Goal: Task Accomplishment & Management: Manage account settings

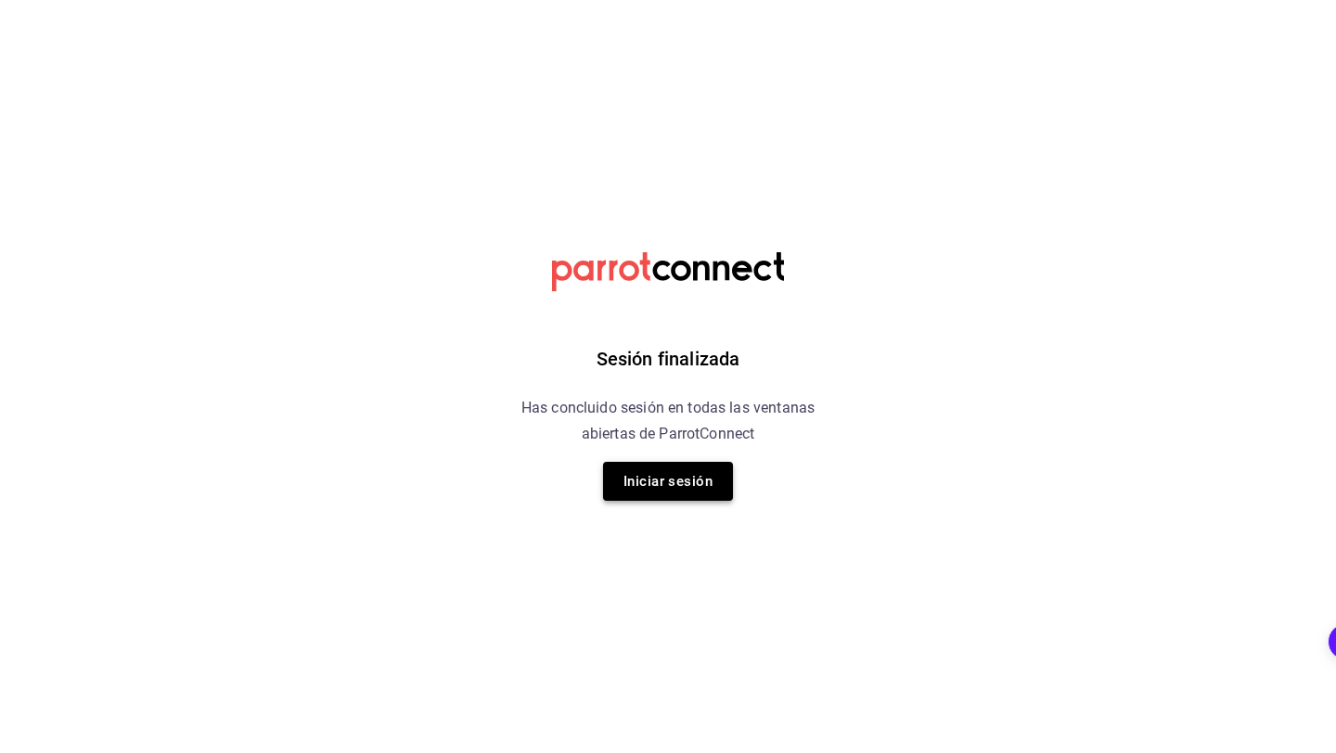
click at [687, 494] on button "Iniciar sesión" at bounding box center [668, 481] width 130 height 39
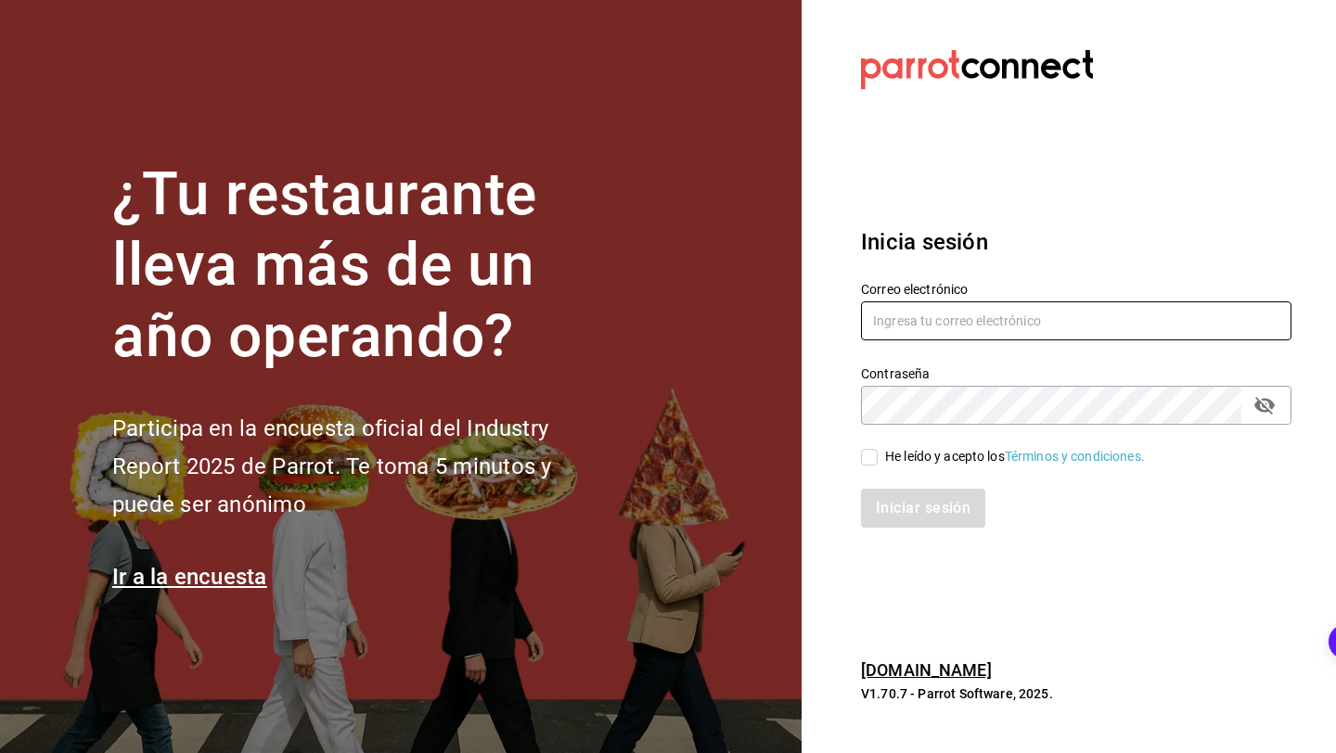
type input "[EMAIL_ADDRESS][DOMAIN_NAME]"
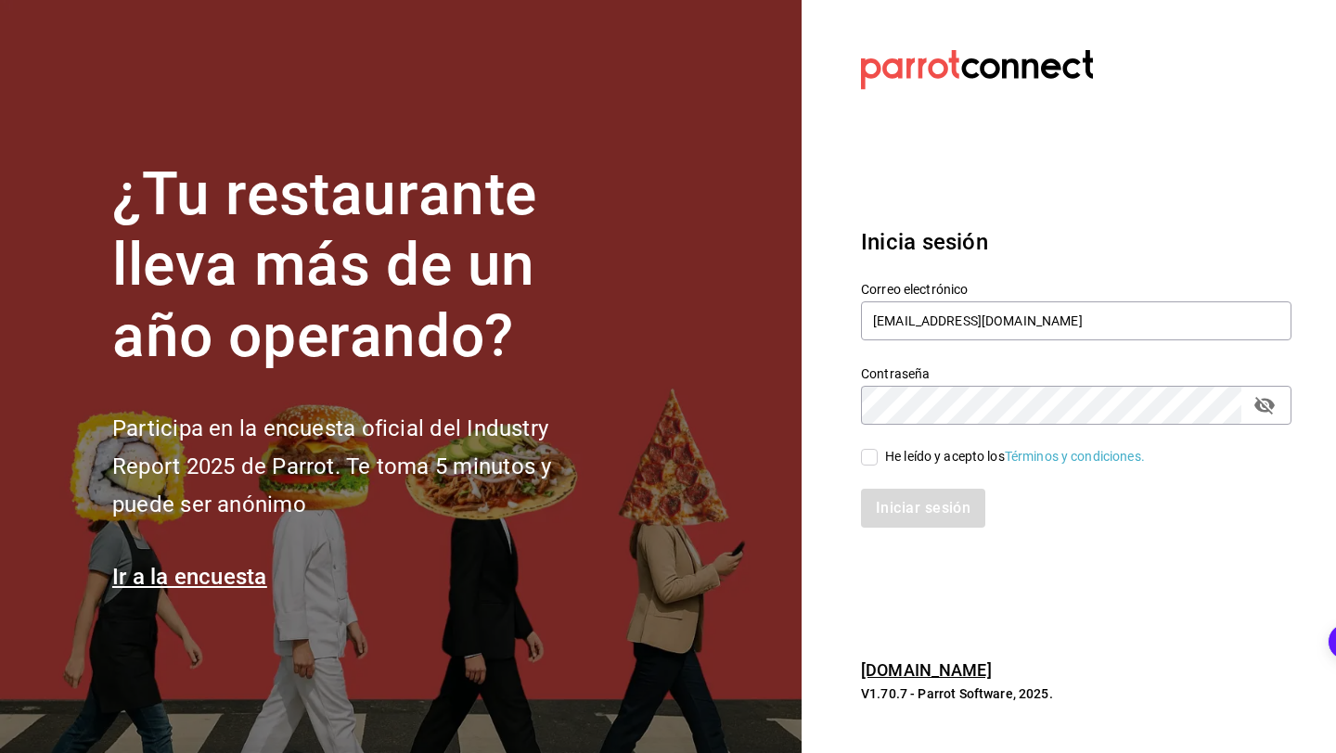
click at [866, 452] on input "He leído y acepto los Términos y condiciones." at bounding box center [869, 457] width 17 height 17
checkbox input "true"
click at [887, 527] on button "Iniciar sesión" at bounding box center [924, 508] width 126 height 39
click at [890, 501] on div "Iniciar sesión" at bounding box center [1076, 508] width 430 height 39
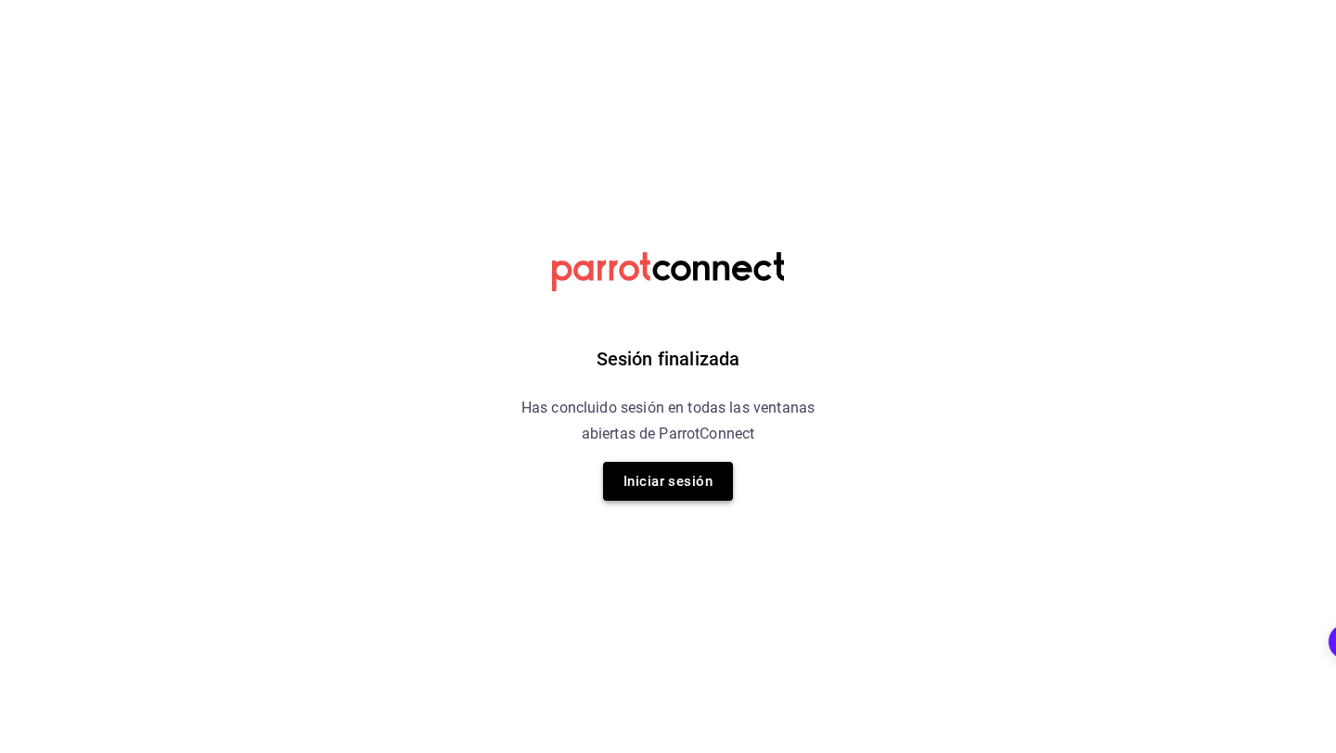
click at [652, 483] on button "Iniciar sesión" at bounding box center [668, 481] width 130 height 39
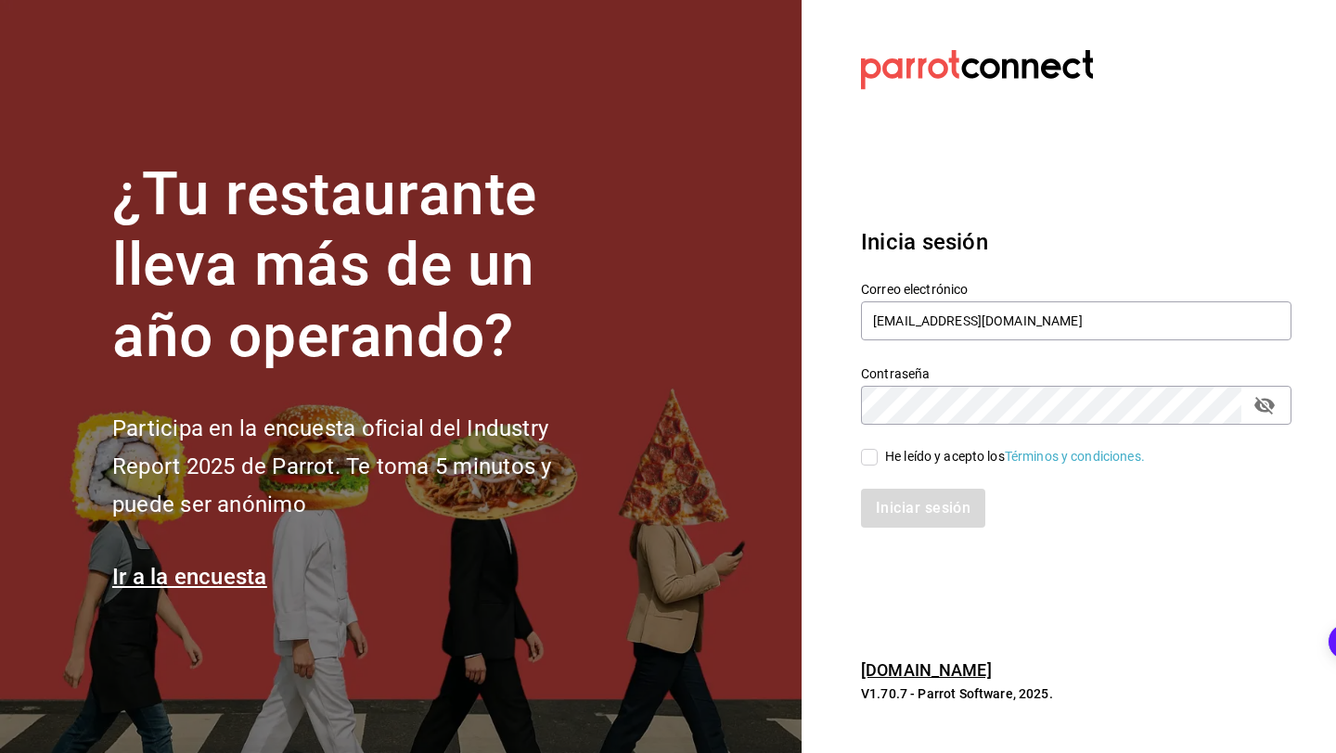
click at [874, 450] on input "He leído y acepto los Términos y condiciones." at bounding box center [869, 457] width 17 height 17
checkbox input "true"
click at [874, 502] on button "Iniciar sesión" at bounding box center [924, 508] width 126 height 39
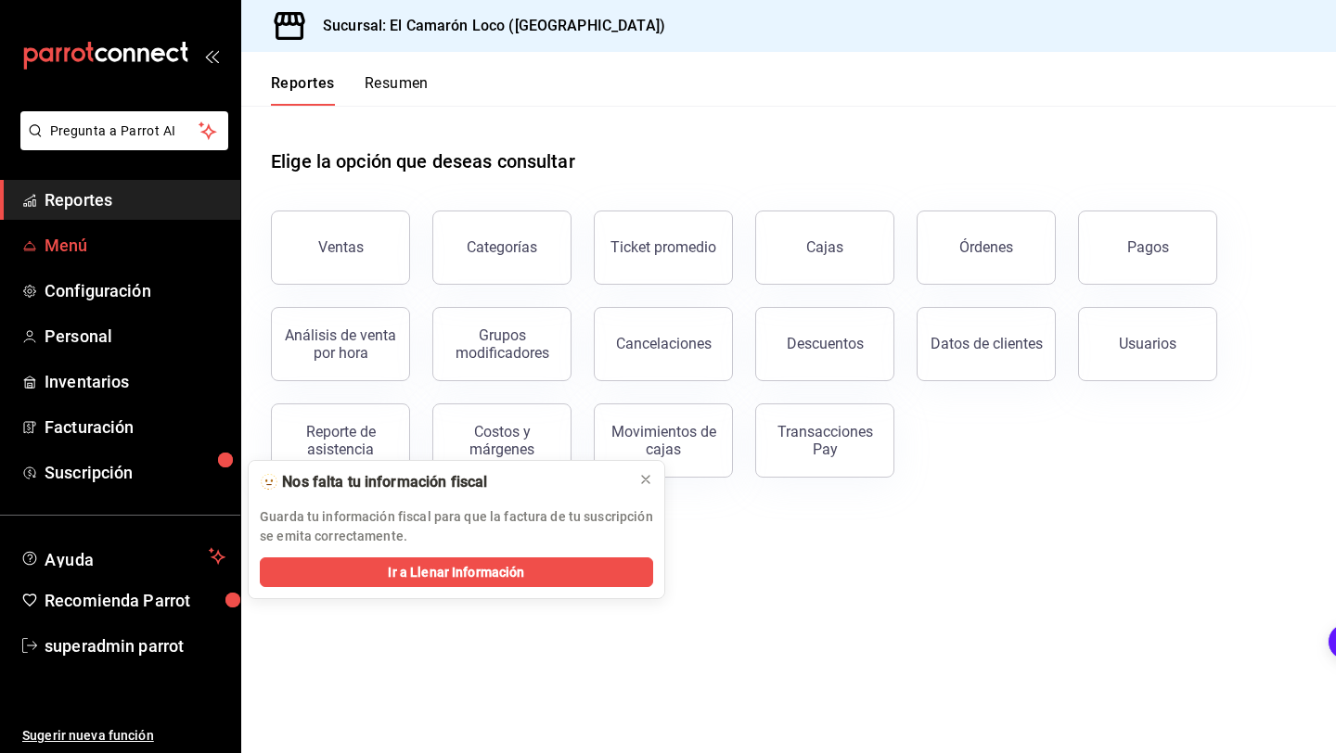
click at [114, 251] on span "Menú" at bounding box center [135, 245] width 181 height 25
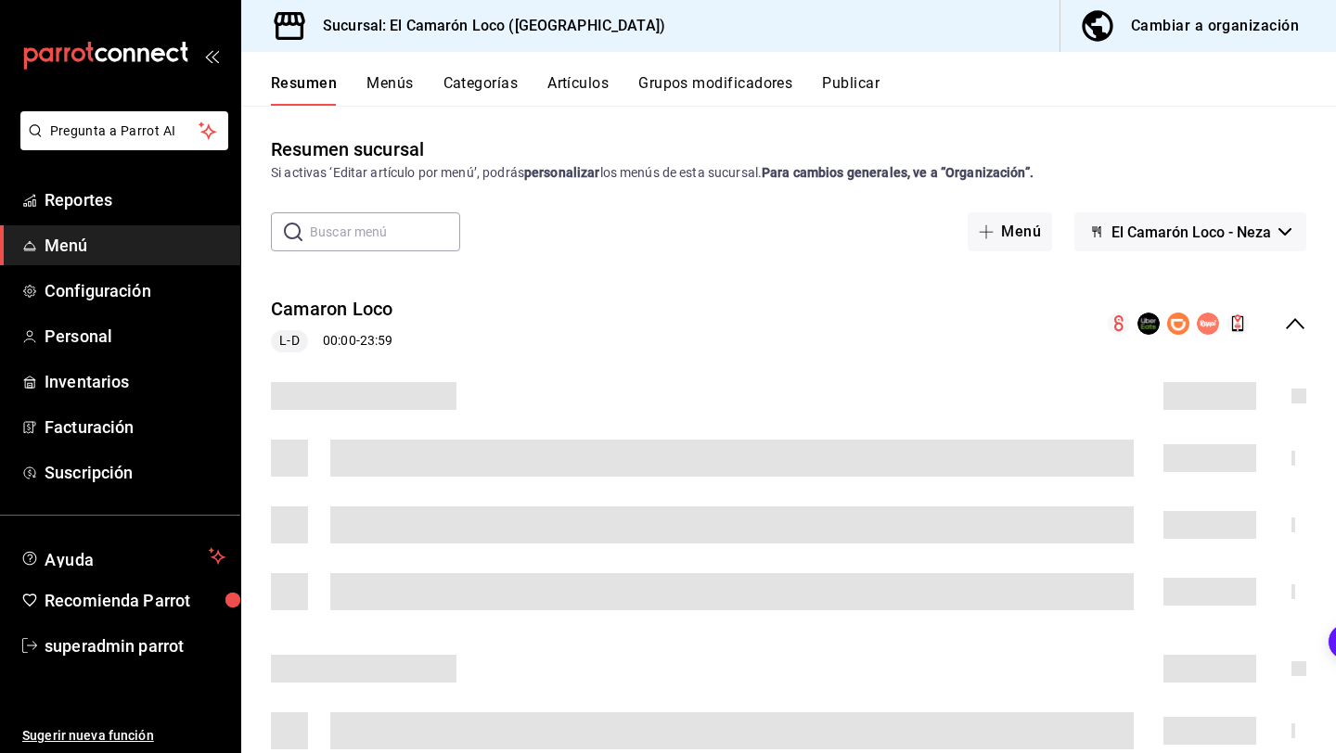
click at [491, 79] on button "Categorías" at bounding box center [480, 90] width 75 height 32
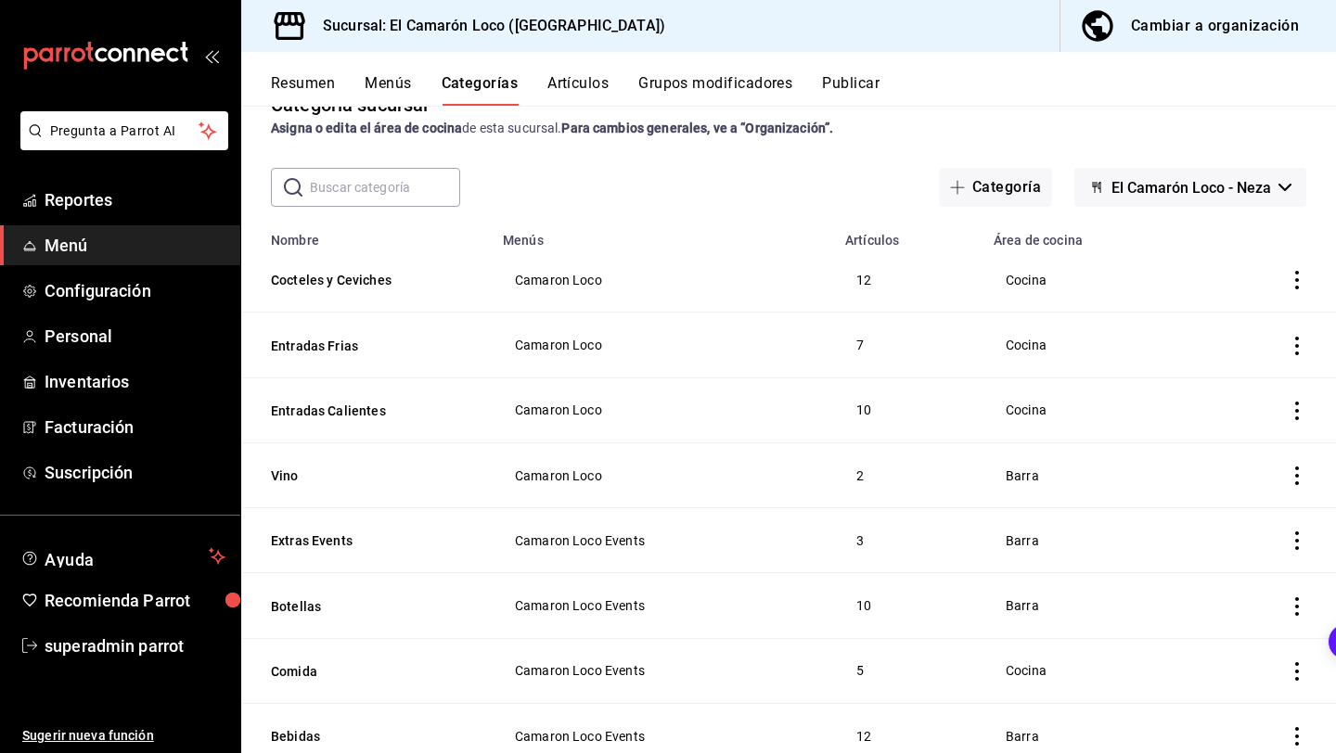
scroll to position [46, 0]
click at [373, 278] on button "Cocteles y Ceviches" at bounding box center [364, 278] width 186 height 19
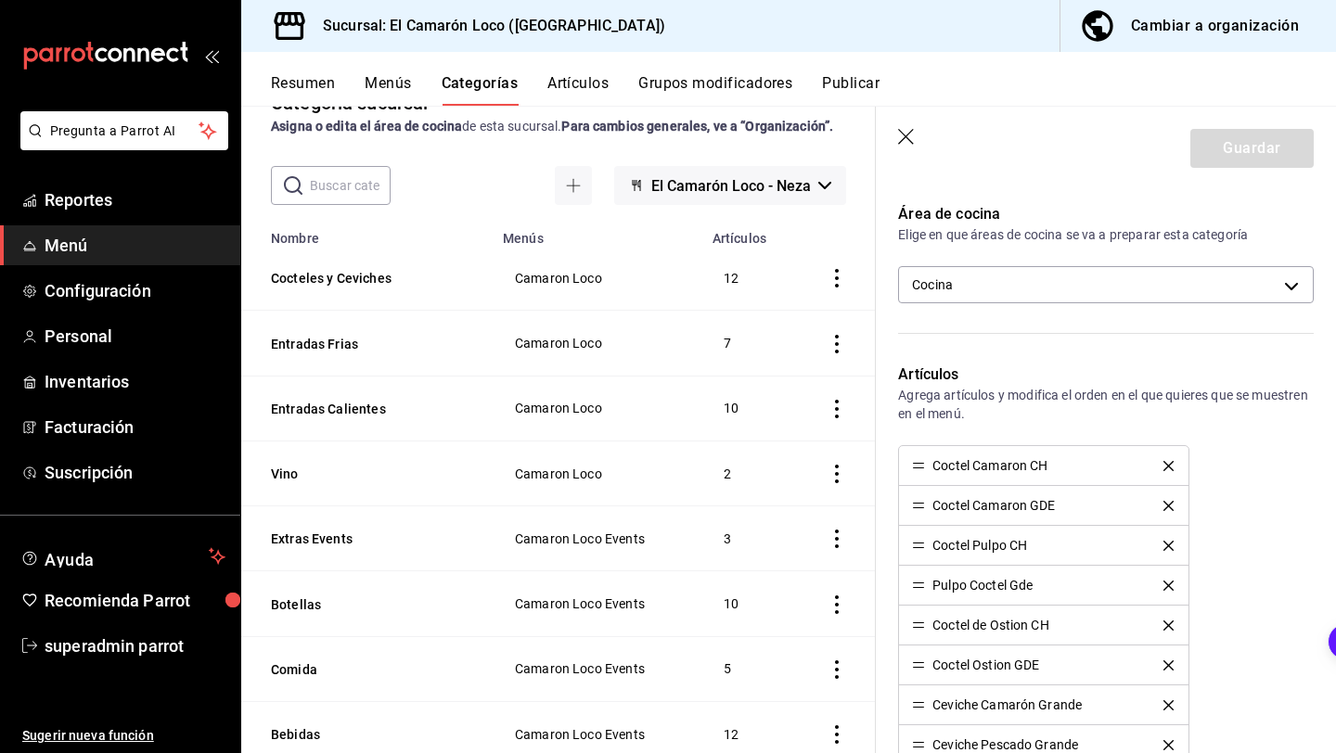
scroll to position [292, 0]
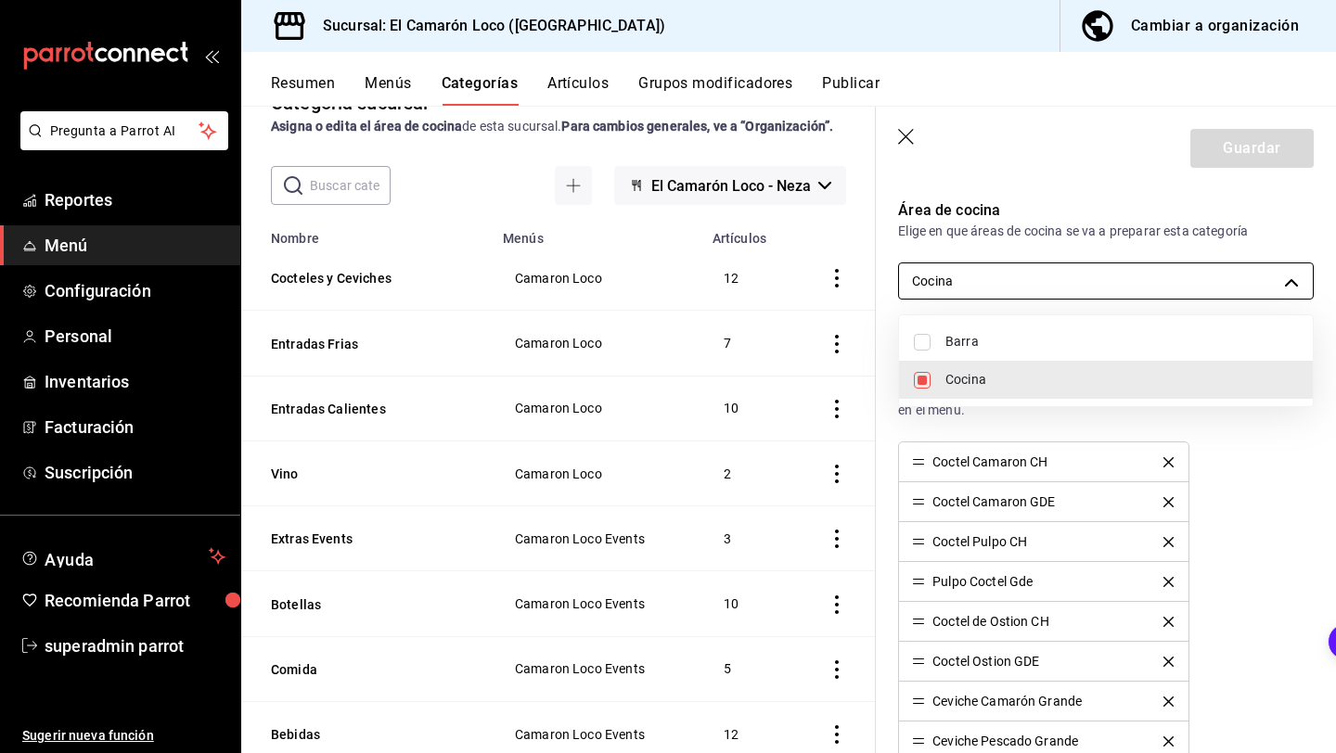
click at [1049, 277] on body "Pregunta a Parrot AI Reportes Menú Configuración Personal Inventarios Facturaci…" at bounding box center [668, 376] width 1336 height 753
click at [1002, 383] on span "Cocina" at bounding box center [1121, 379] width 353 height 19
checkbox input "false"
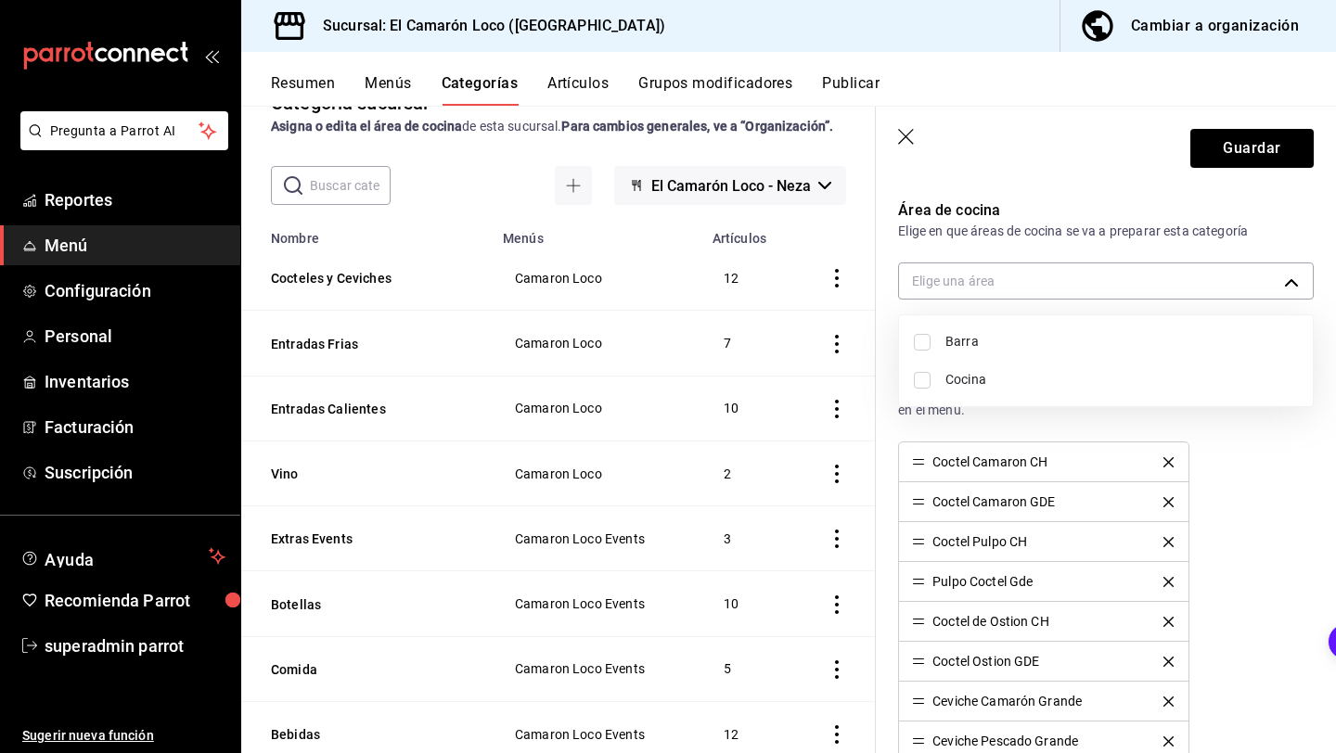
click at [1002, 383] on span "Cocina" at bounding box center [1121, 379] width 353 height 19
type input "0fed2030-fef9-456c-8f06-d3d954787f42"
checkbox input "true"
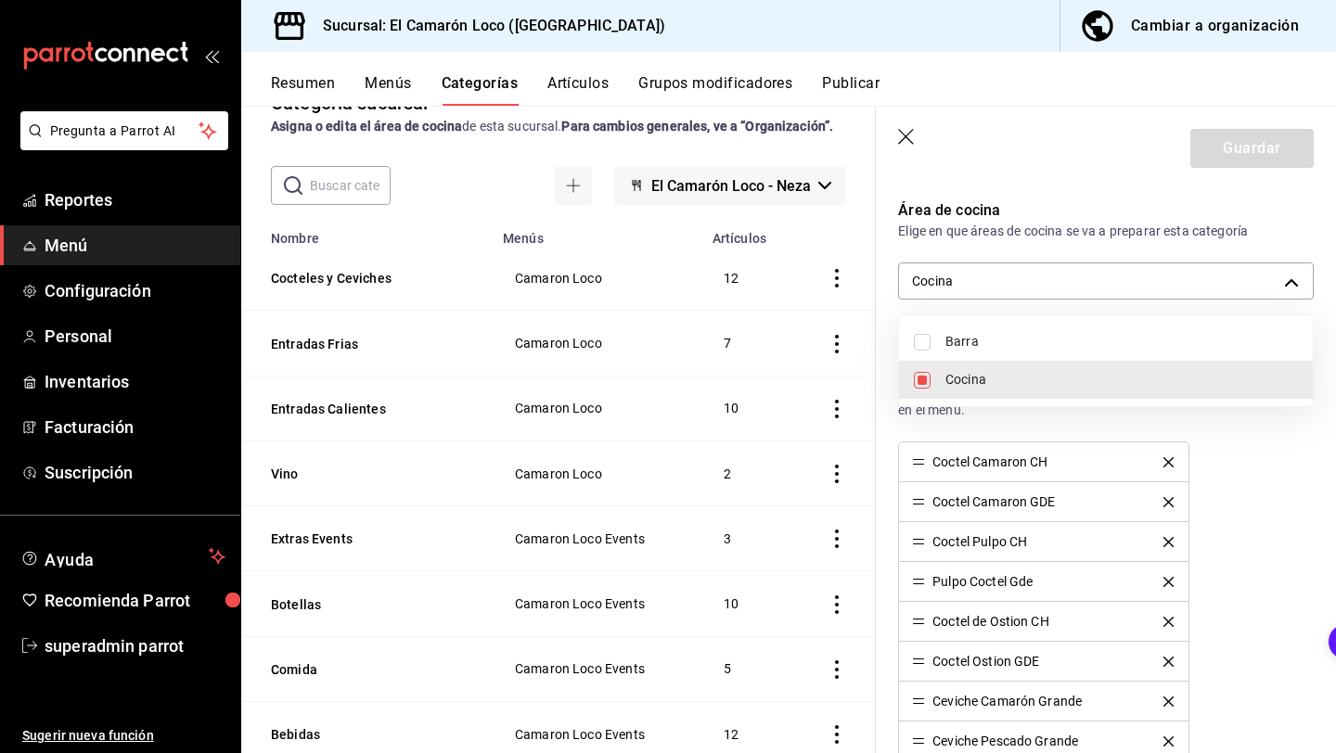
click at [988, 376] on span "Cocina" at bounding box center [1121, 379] width 353 height 19
checkbox input "false"
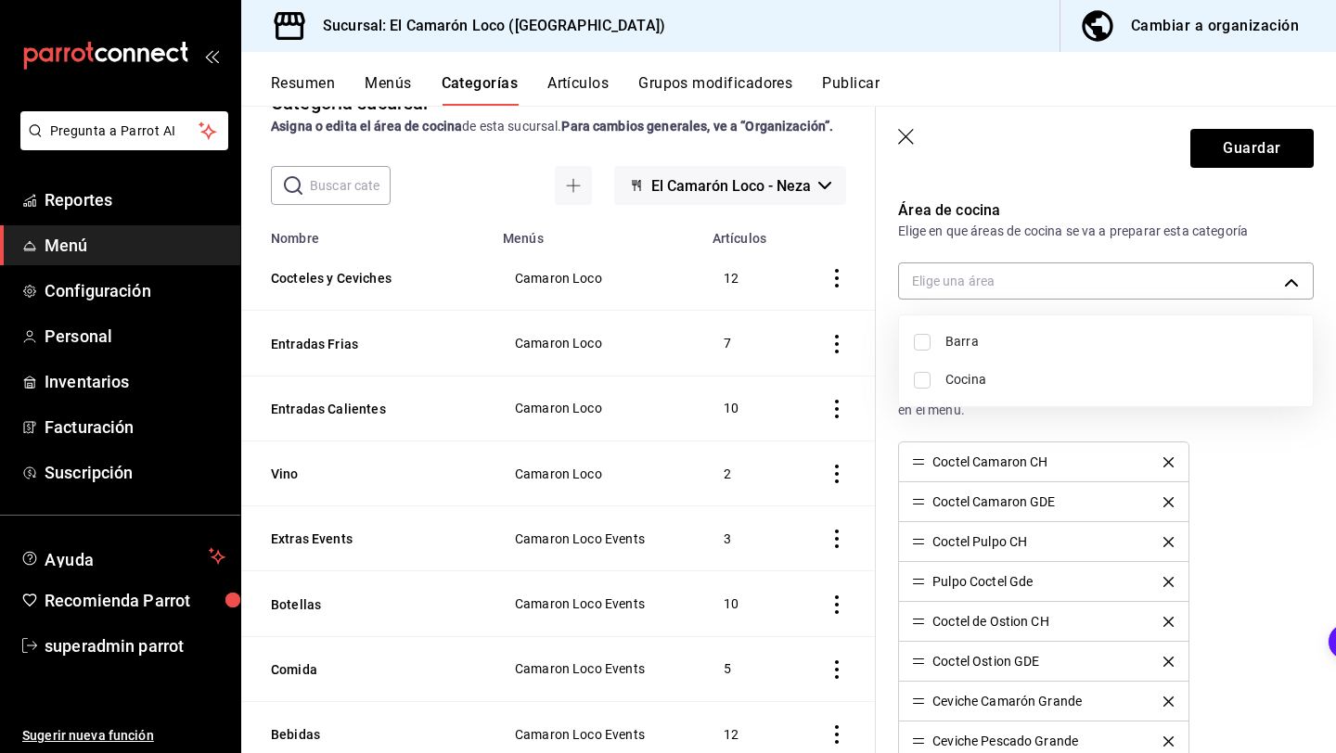
click at [1233, 148] on div at bounding box center [668, 376] width 1336 height 753
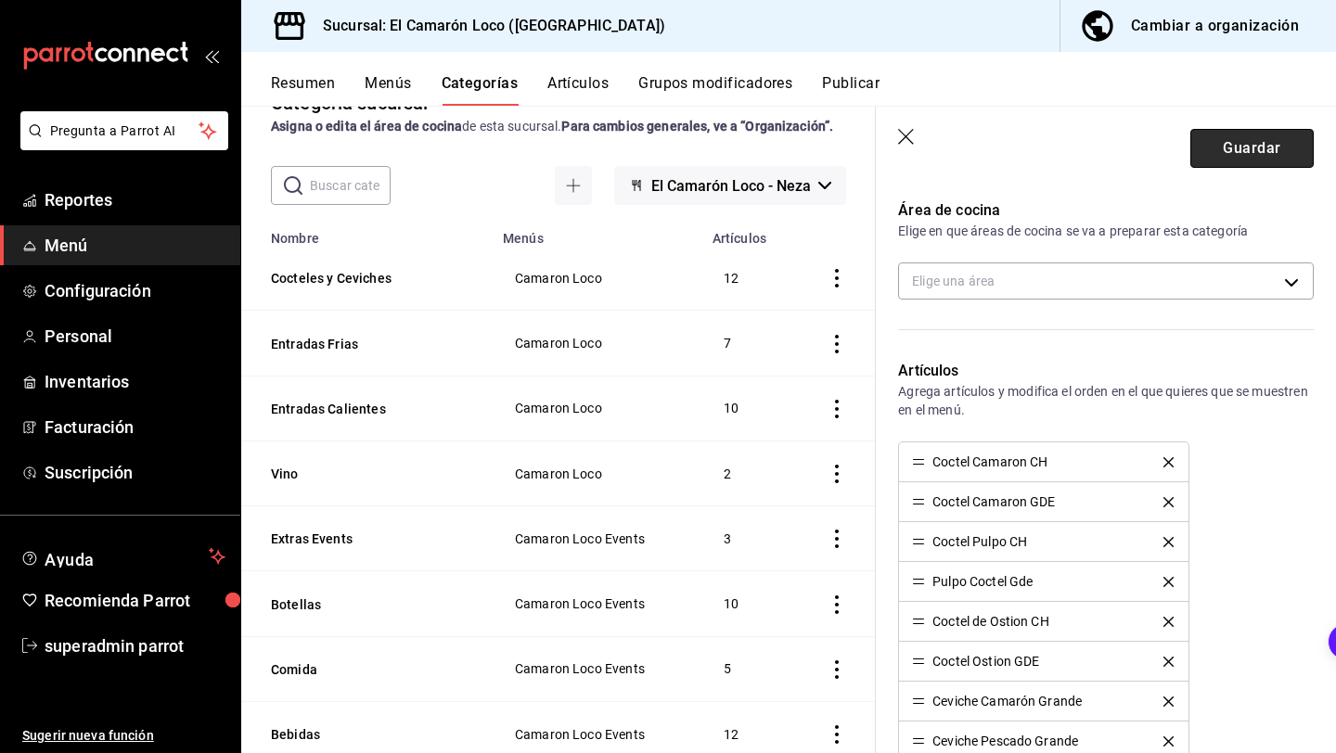
click at [1254, 158] on button "Guardar" at bounding box center [1251, 148] width 123 height 39
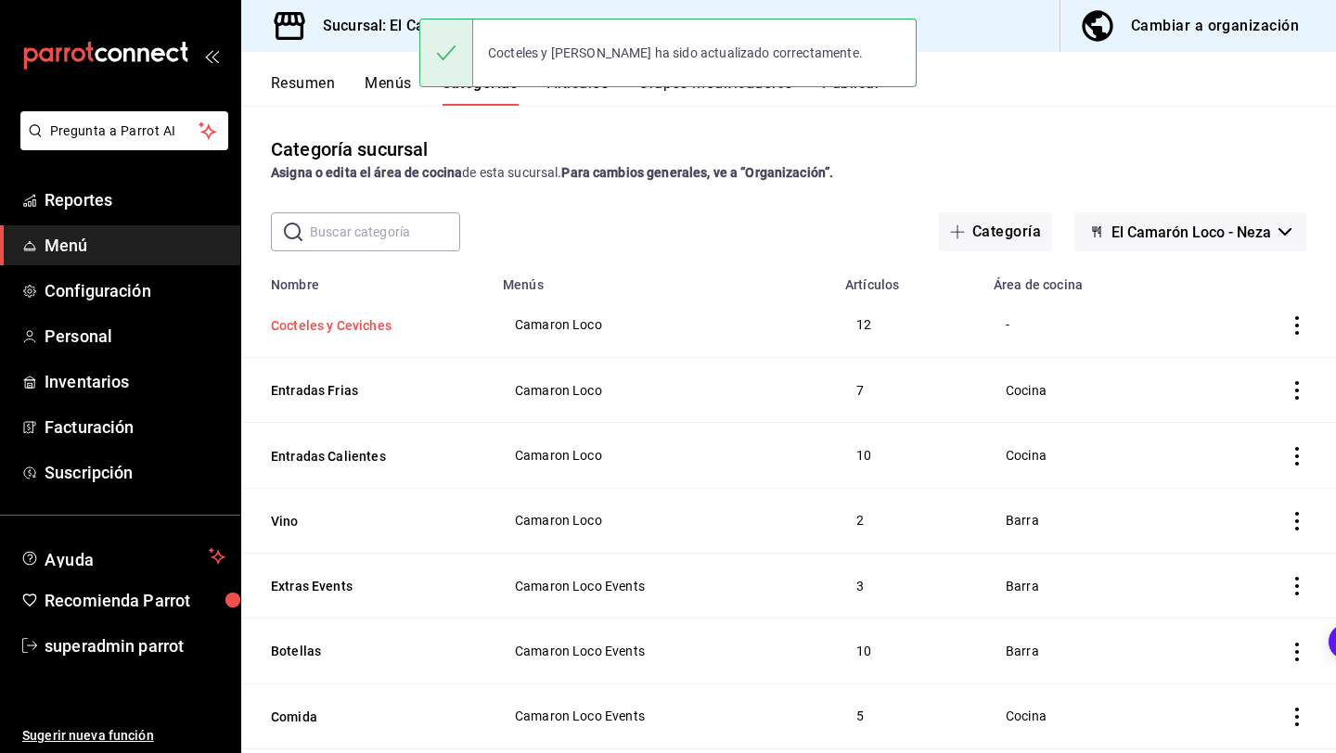
drag, startPoint x: 391, startPoint y: 324, endPoint x: 407, endPoint y: 324, distance: 16.7
click at [390, 324] on button "Cocteles y Ceviches" at bounding box center [364, 325] width 186 height 19
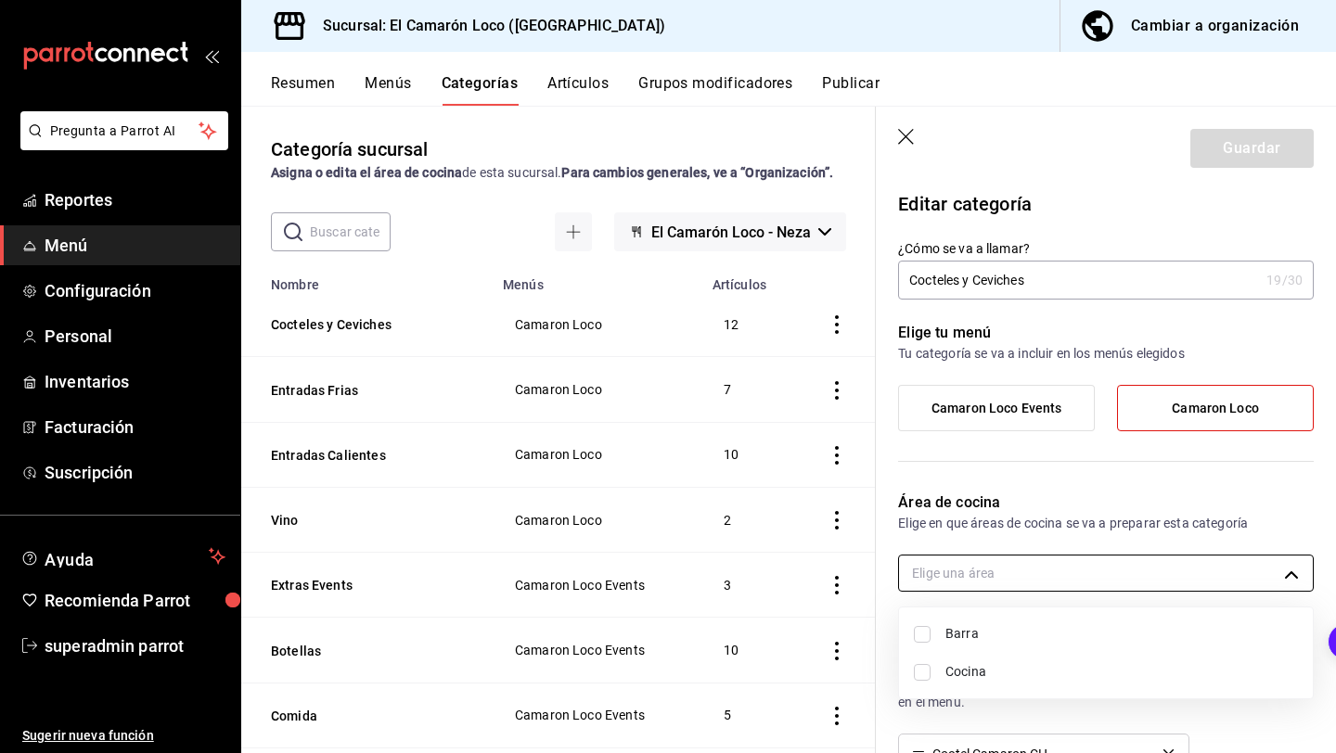
click at [999, 565] on body "Pregunta a Parrot AI Reportes Menú Configuración Personal Inventarios Facturaci…" at bounding box center [668, 376] width 1336 height 753
click at [956, 677] on span "Cocina" at bounding box center [1121, 671] width 353 height 19
type input "0fed2030-fef9-456c-8f06-d3d954787f42"
checkbox input "true"
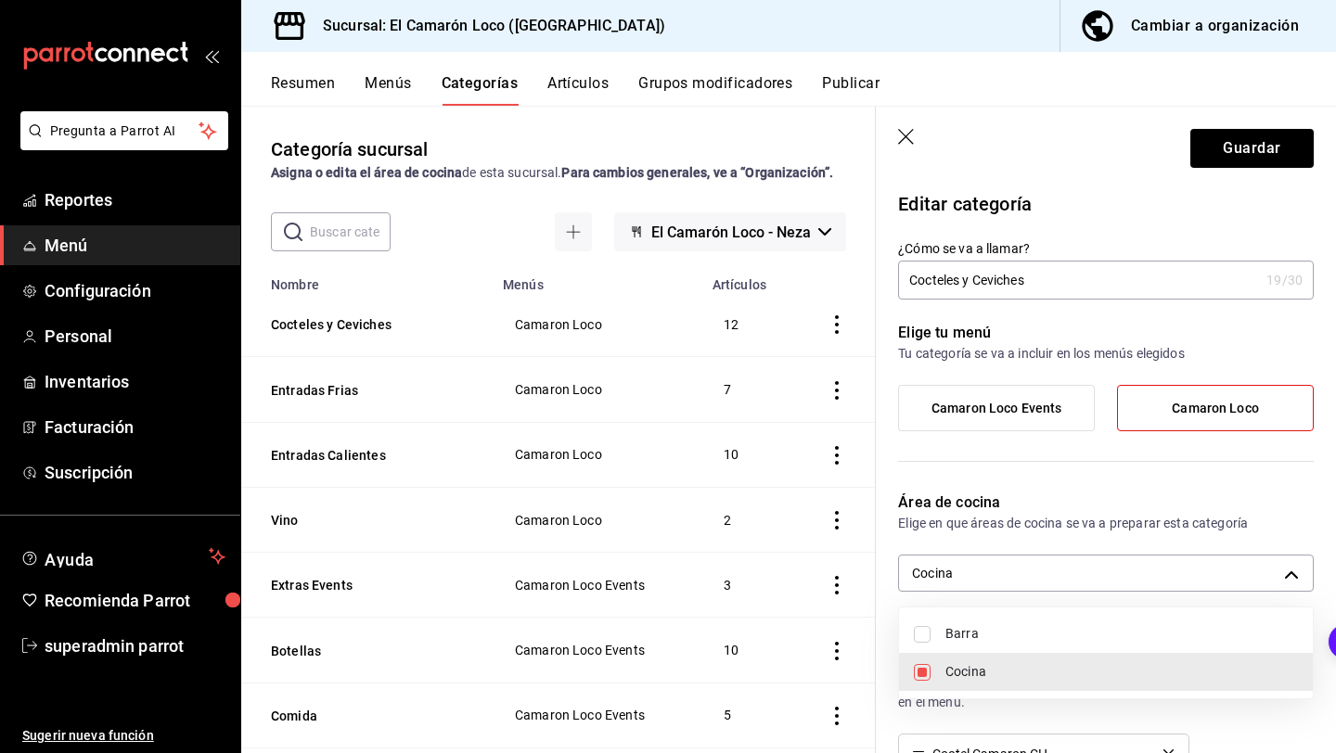
click at [1226, 166] on div at bounding box center [668, 376] width 1336 height 753
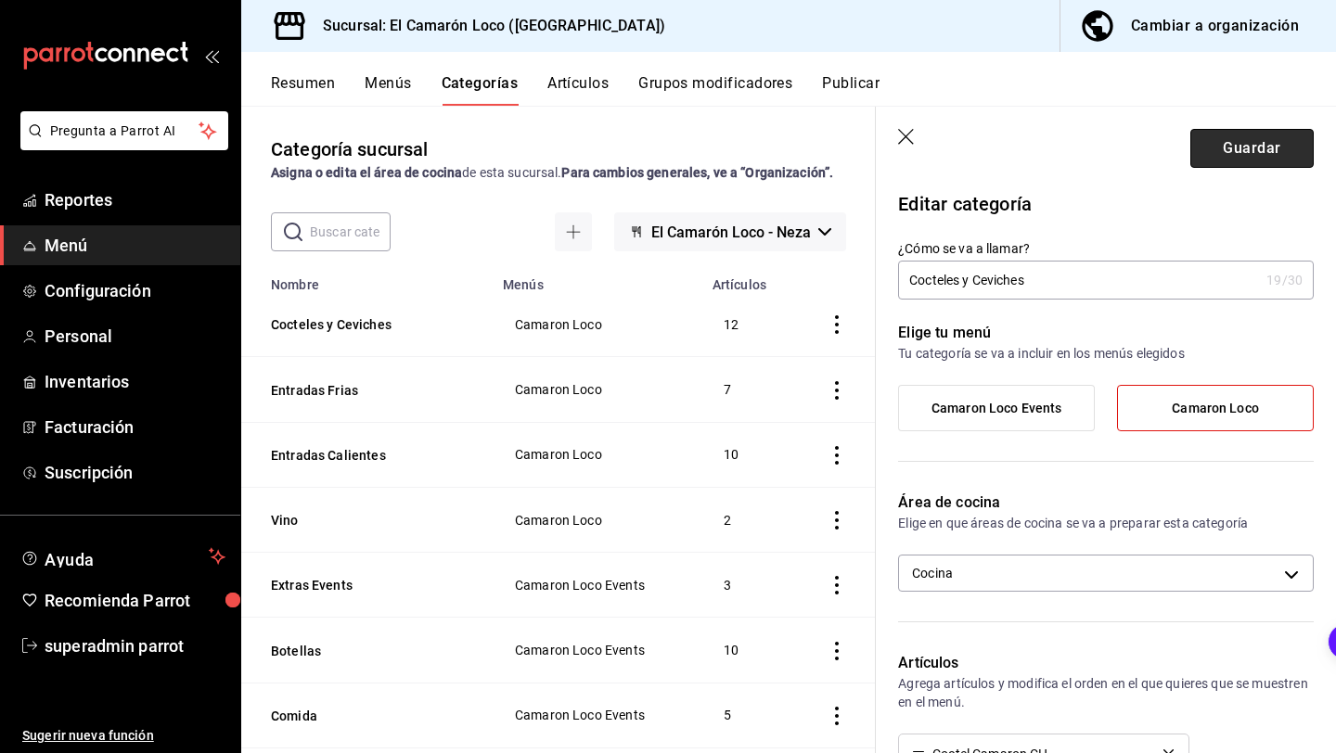
click at [1234, 155] on button "Guardar" at bounding box center [1251, 148] width 123 height 39
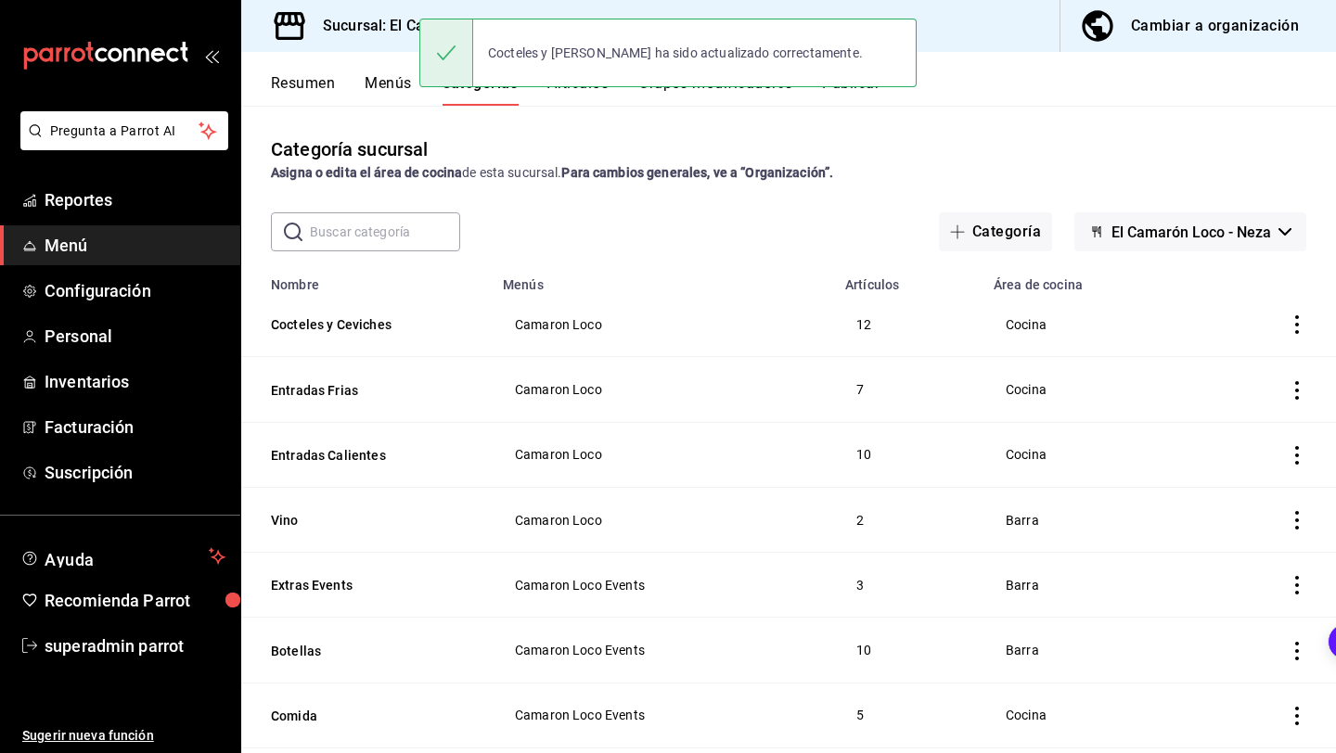
click at [356, 401] on th "Entradas Frias" at bounding box center [366, 389] width 250 height 65
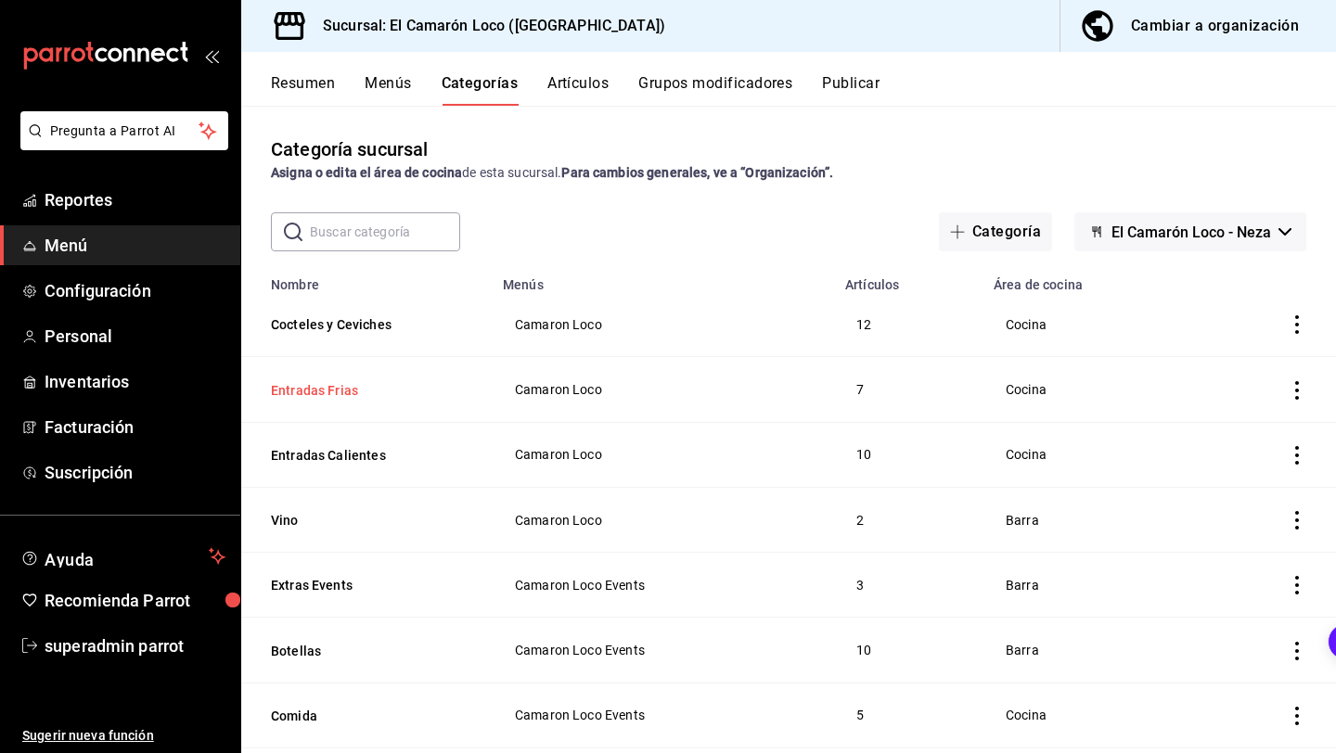
click at [356, 397] on button "Entradas Frias" at bounding box center [364, 390] width 186 height 19
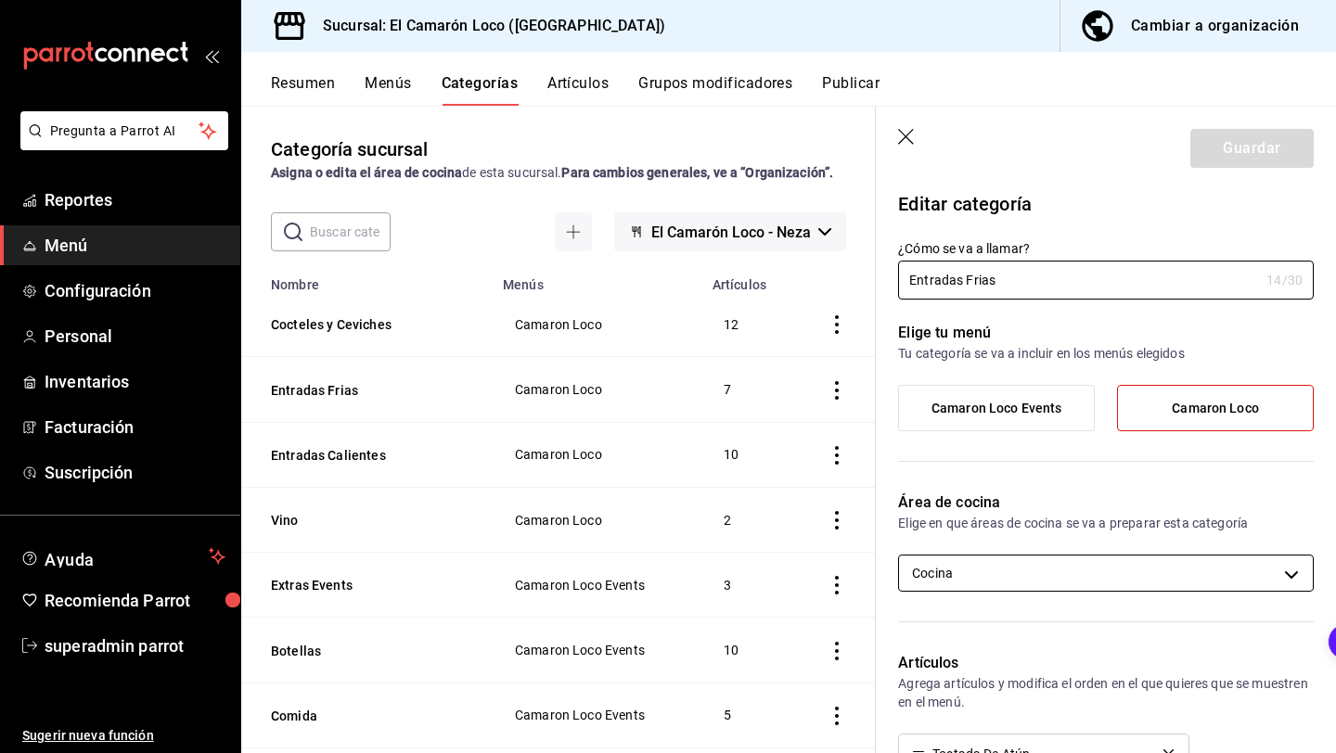
click at [956, 556] on body "Pregunta a Parrot AI Reportes Menú Configuración Personal Inventarios Facturaci…" at bounding box center [668, 376] width 1336 height 753
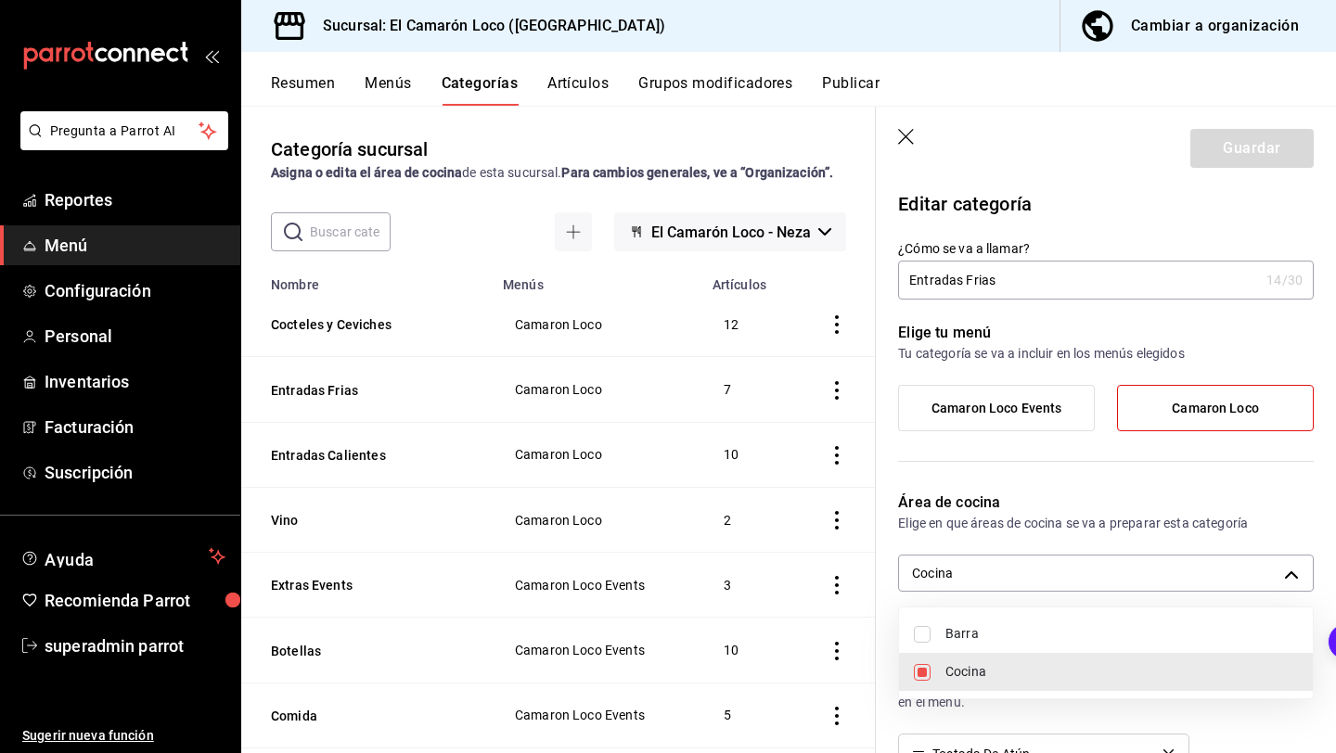
click at [963, 641] on span "Barra" at bounding box center [1121, 633] width 353 height 19
type input "0fed2030-fef9-456c-8f06-d3d954787f42,a63ba7af-9fd4-4508-a6b8-aec9949c42ca"
checkbox input "true"
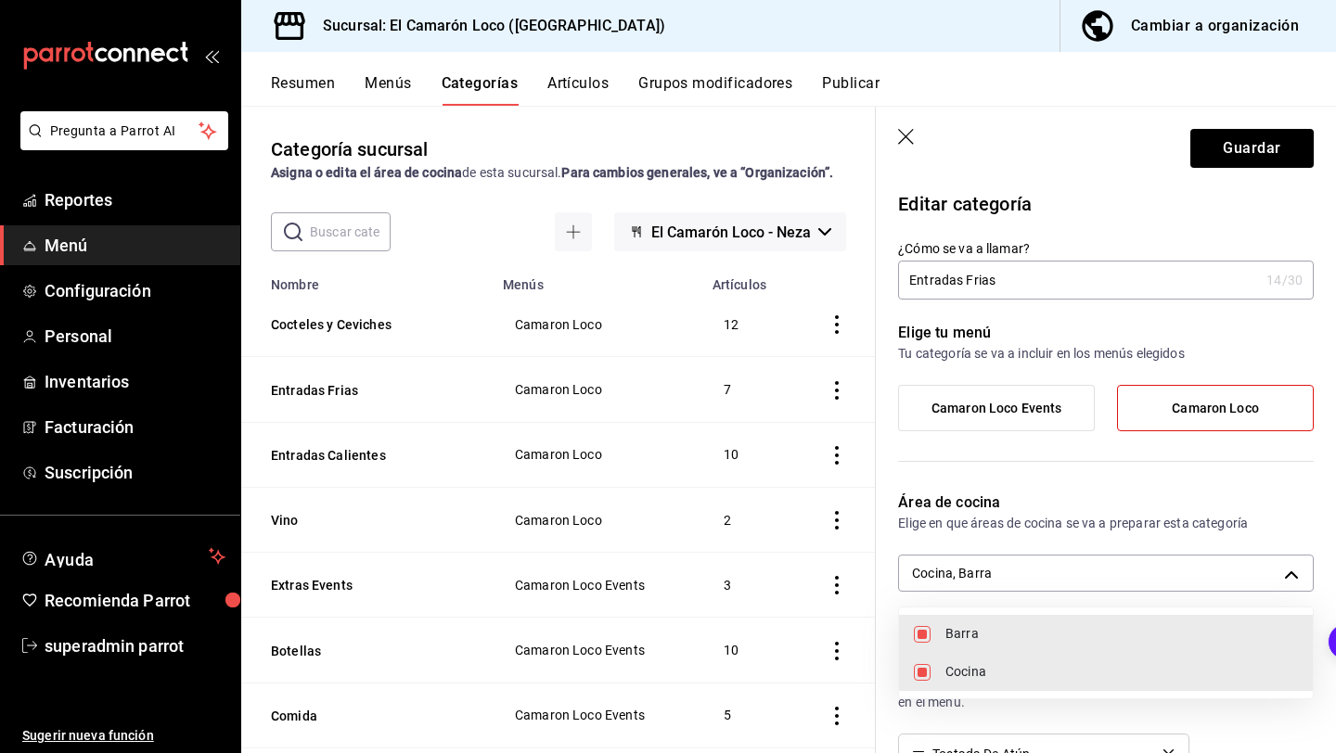
click at [963, 641] on span "Barra" at bounding box center [1121, 633] width 353 height 19
type input "0fed2030-fef9-456c-8f06-d3d954787f42"
checkbox input "false"
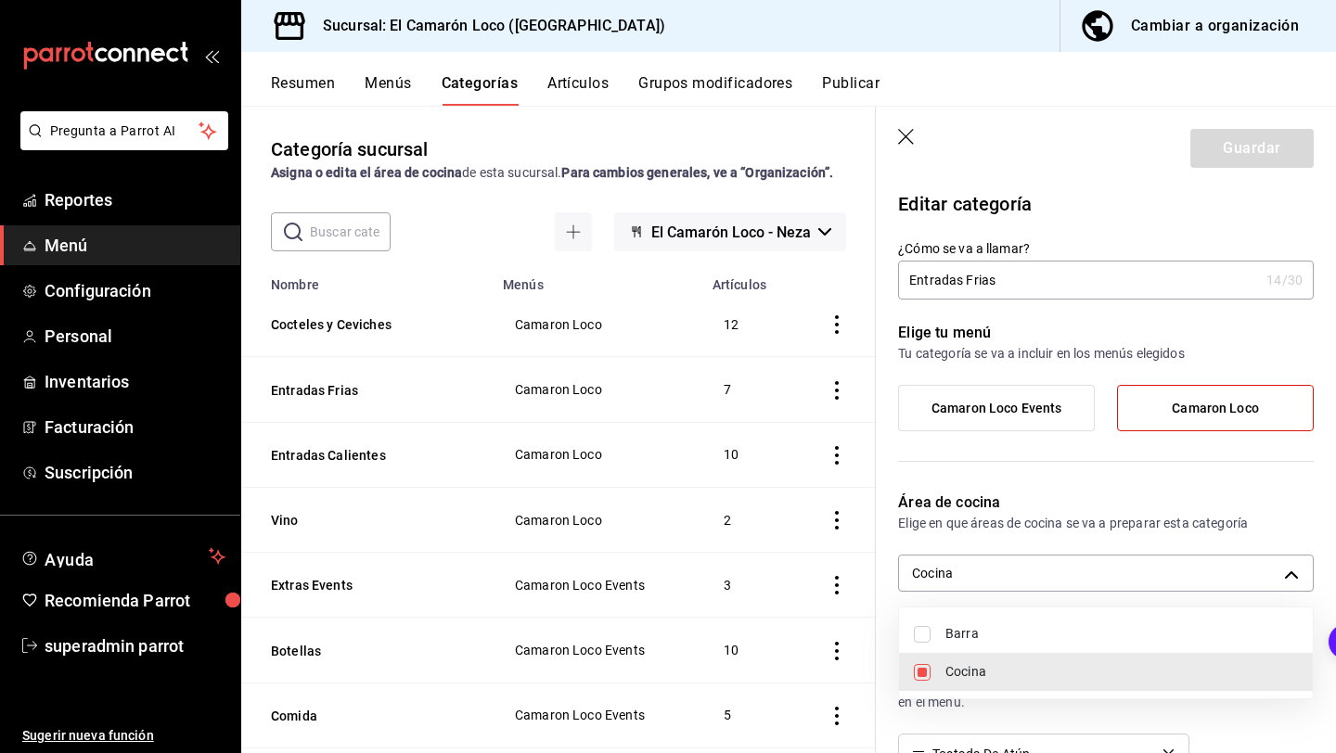
click at [959, 662] on span "Cocina" at bounding box center [1121, 671] width 353 height 19
checkbox input "false"
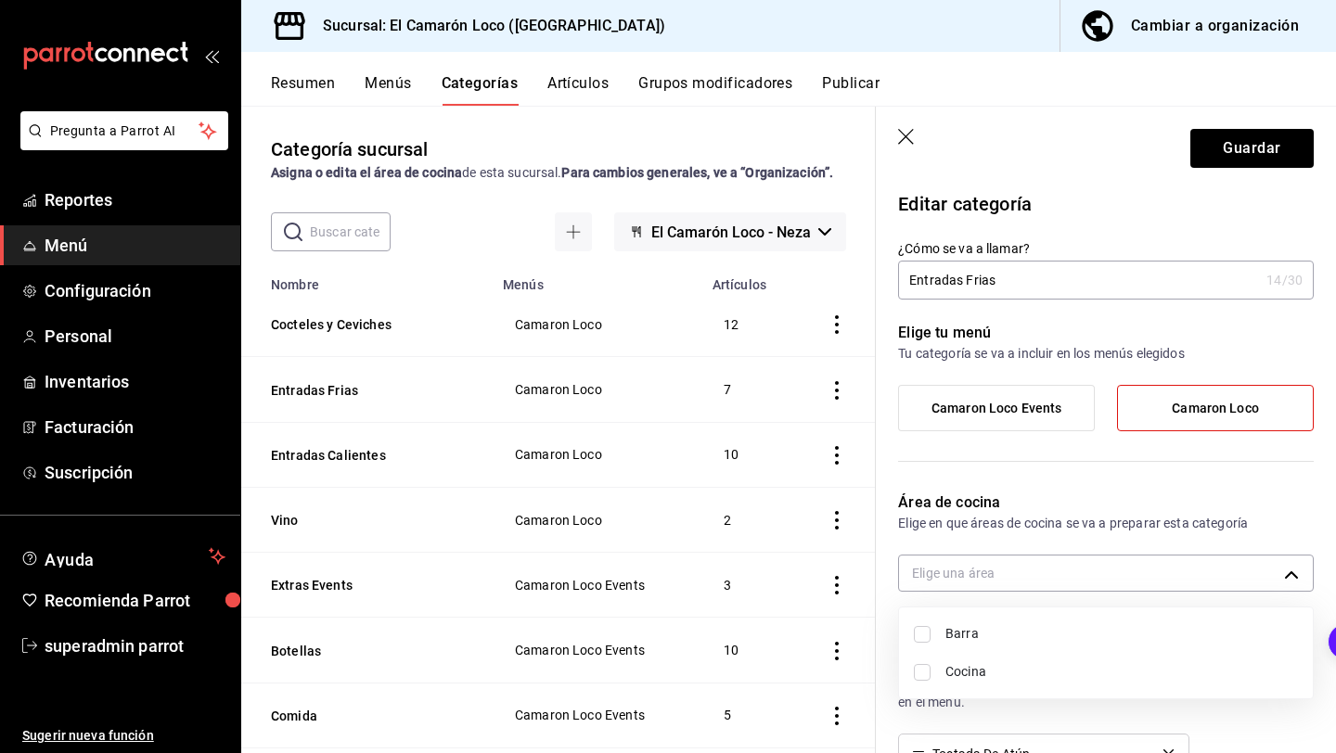
click at [1230, 150] on div at bounding box center [668, 376] width 1336 height 753
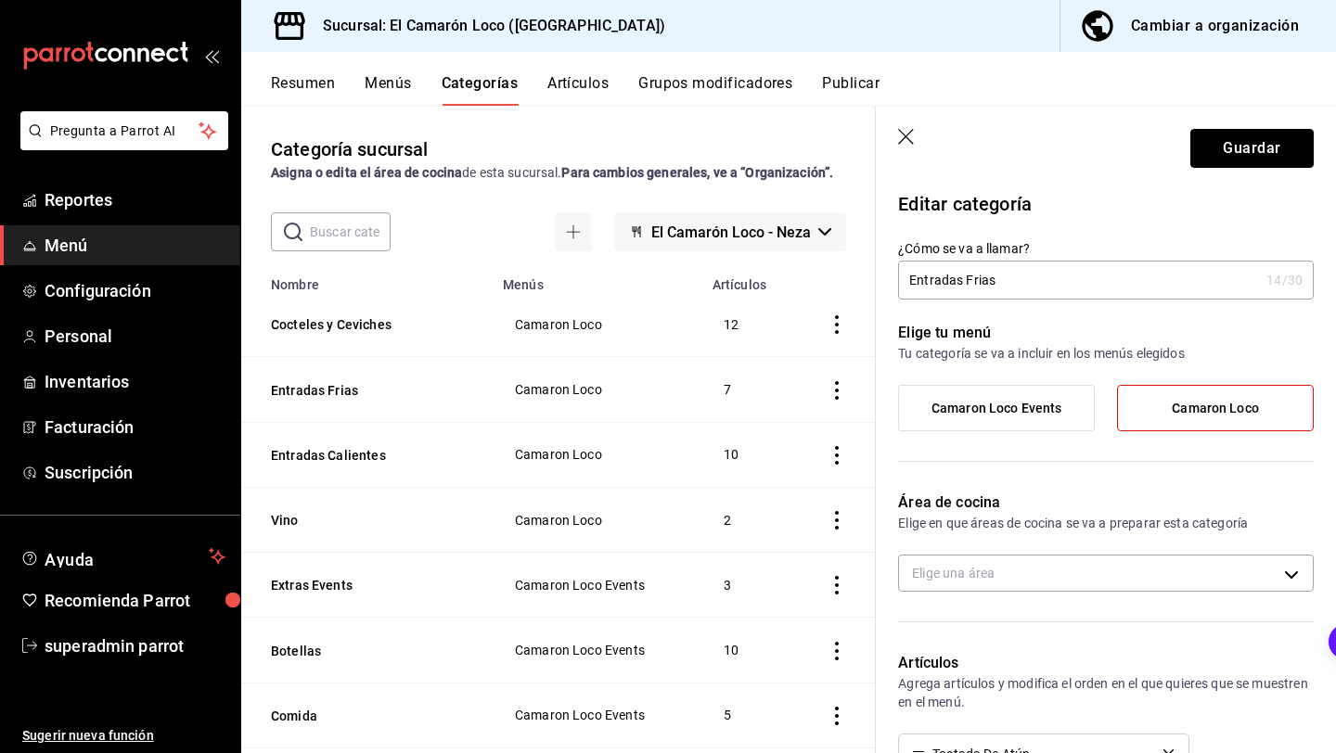
click at [1230, 150] on button "Guardar" at bounding box center [1251, 148] width 123 height 39
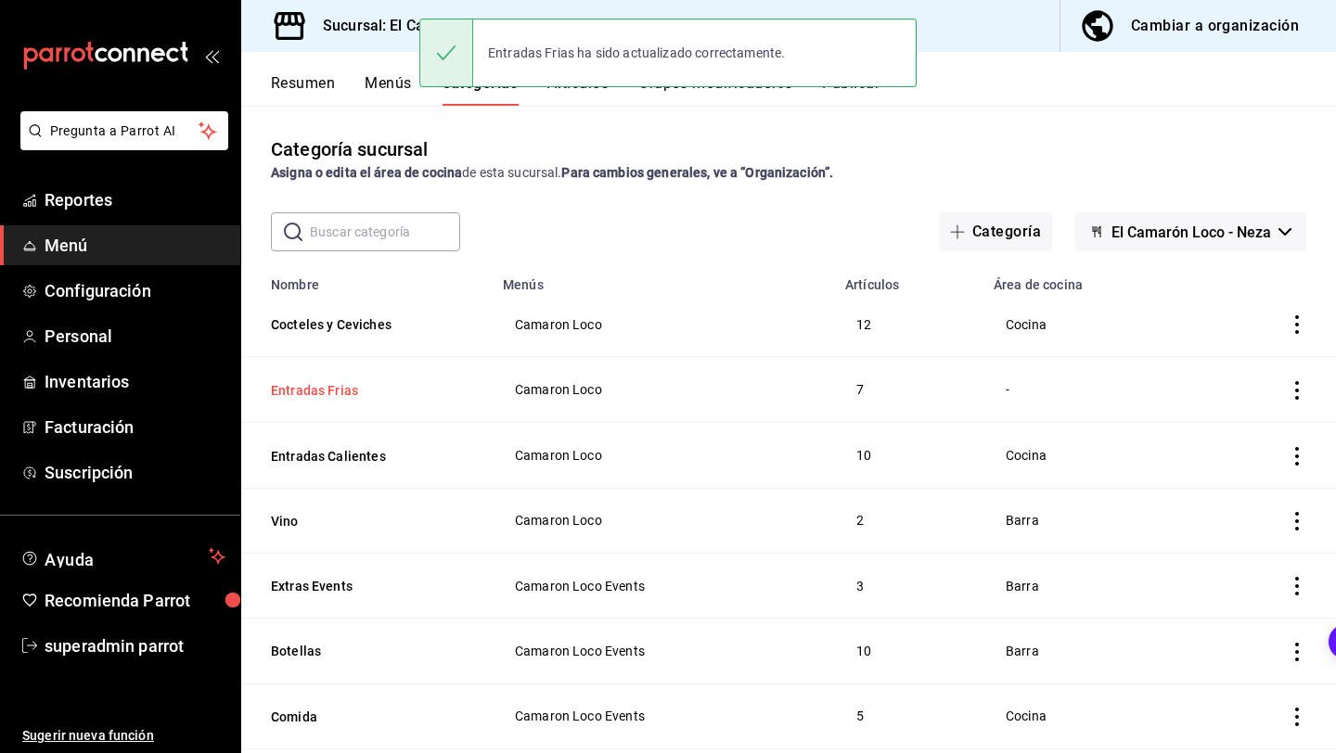
click at [354, 387] on button "Entradas Frias" at bounding box center [364, 390] width 186 height 19
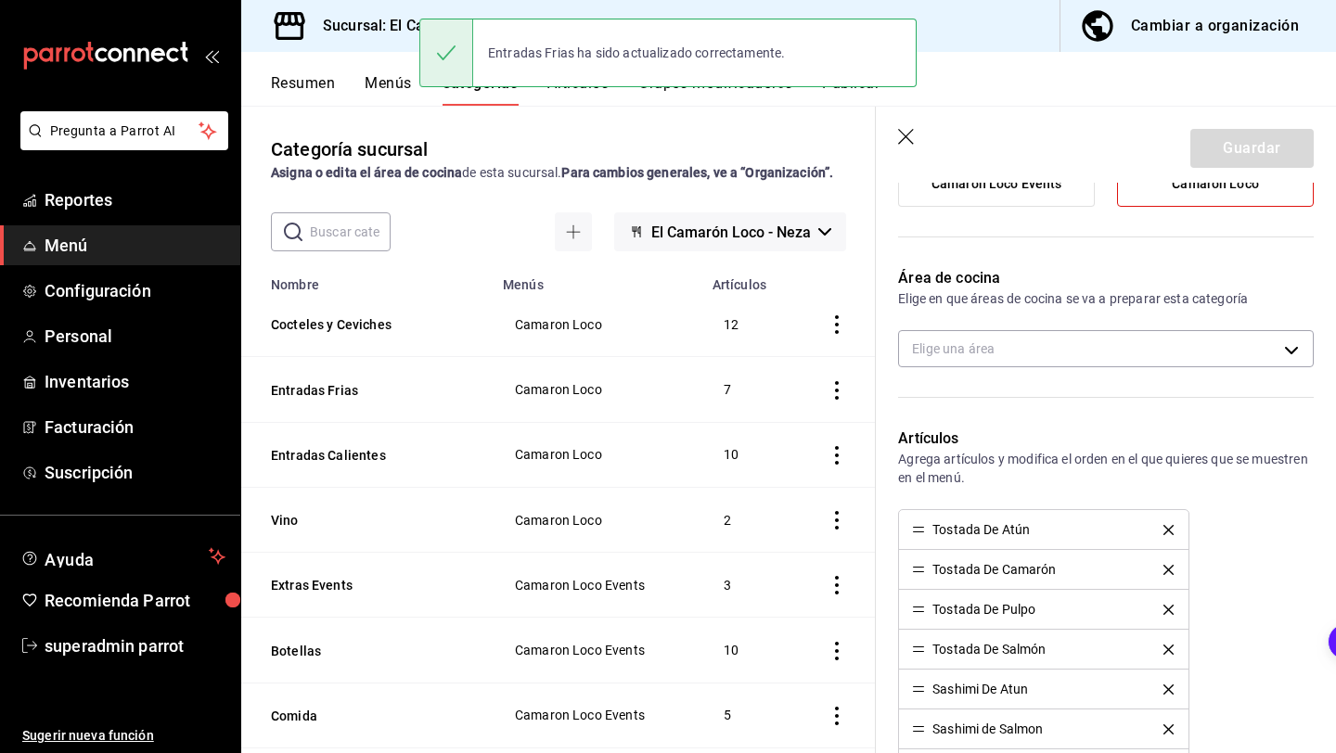
scroll to position [259, 0]
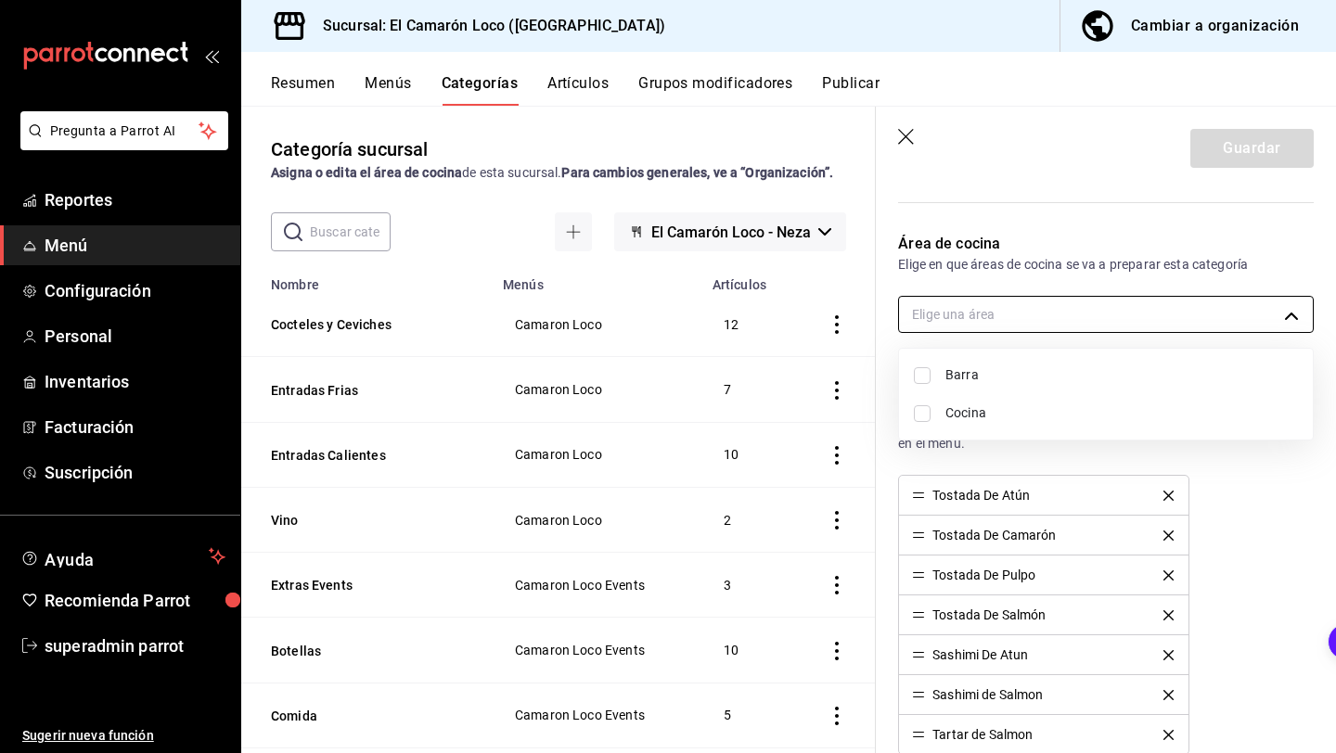
click at [1083, 308] on body "Pregunta a Parrot AI Reportes Menú Configuración Personal Inventarios Facturaci…" at bounding box center [668, 376] width 1336 height 753
click at [1015, 403] on li "Cocina" at bounding box center [1106, 413] width 414 height 38
type input "0fed2030-fef9-456c-8f06-d3d954787f42"
checkbox input "true"
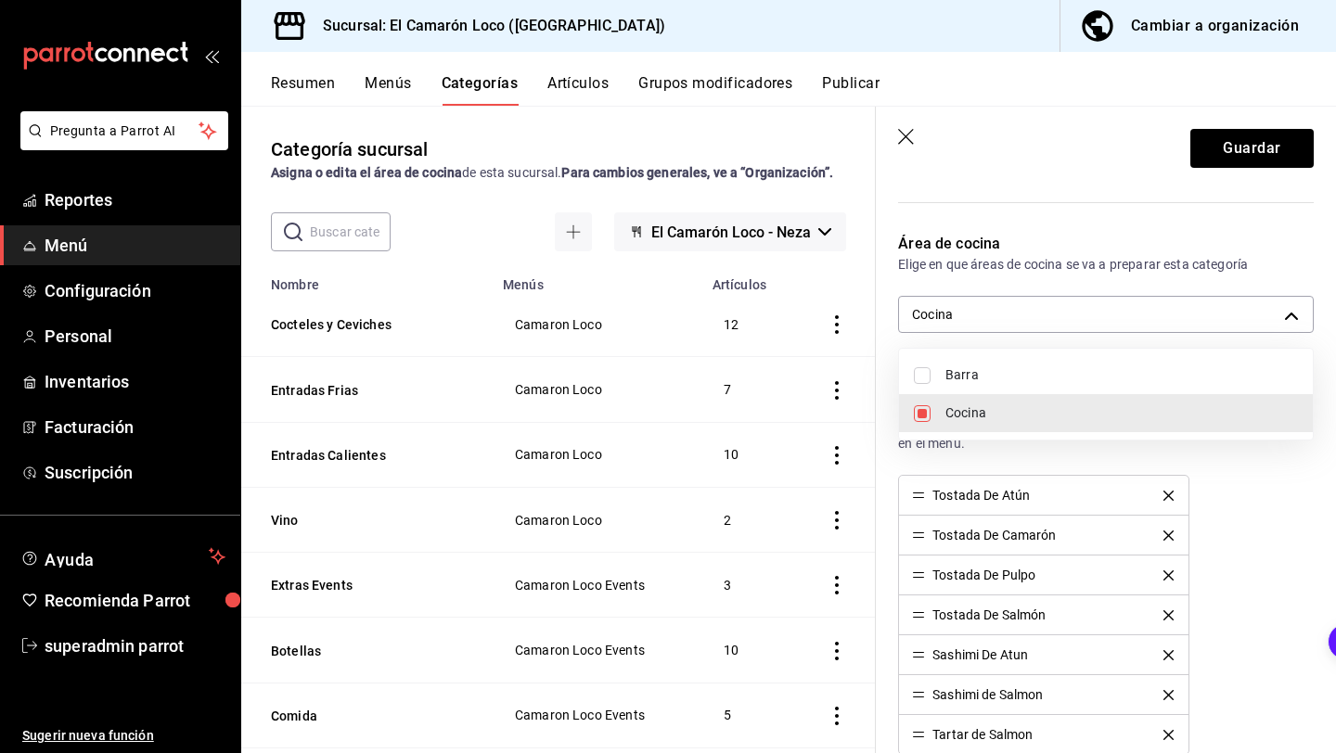
click at [1232, 164] on div at bounding box center [668, 376] width 1336 height 753
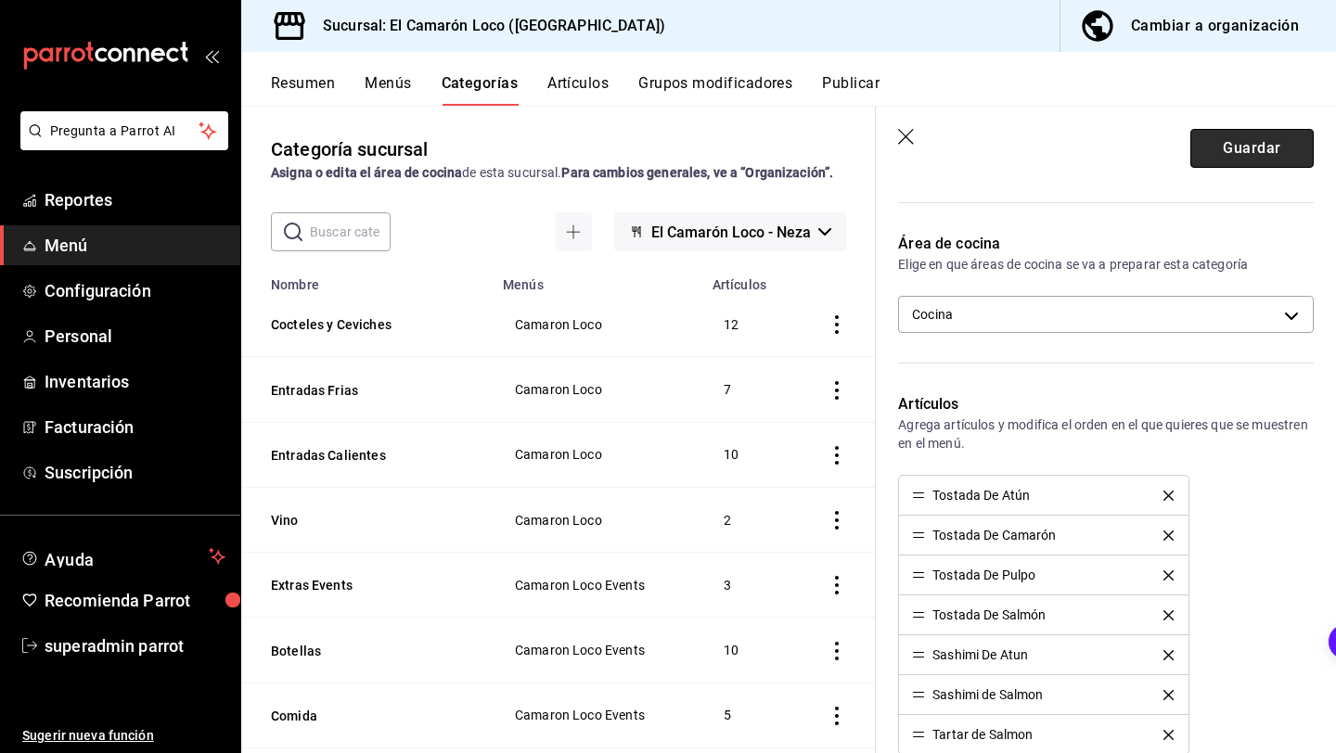
click at [1240, 160] on button "Guardar" at bounding box center [1251, 148] width 123 height 39
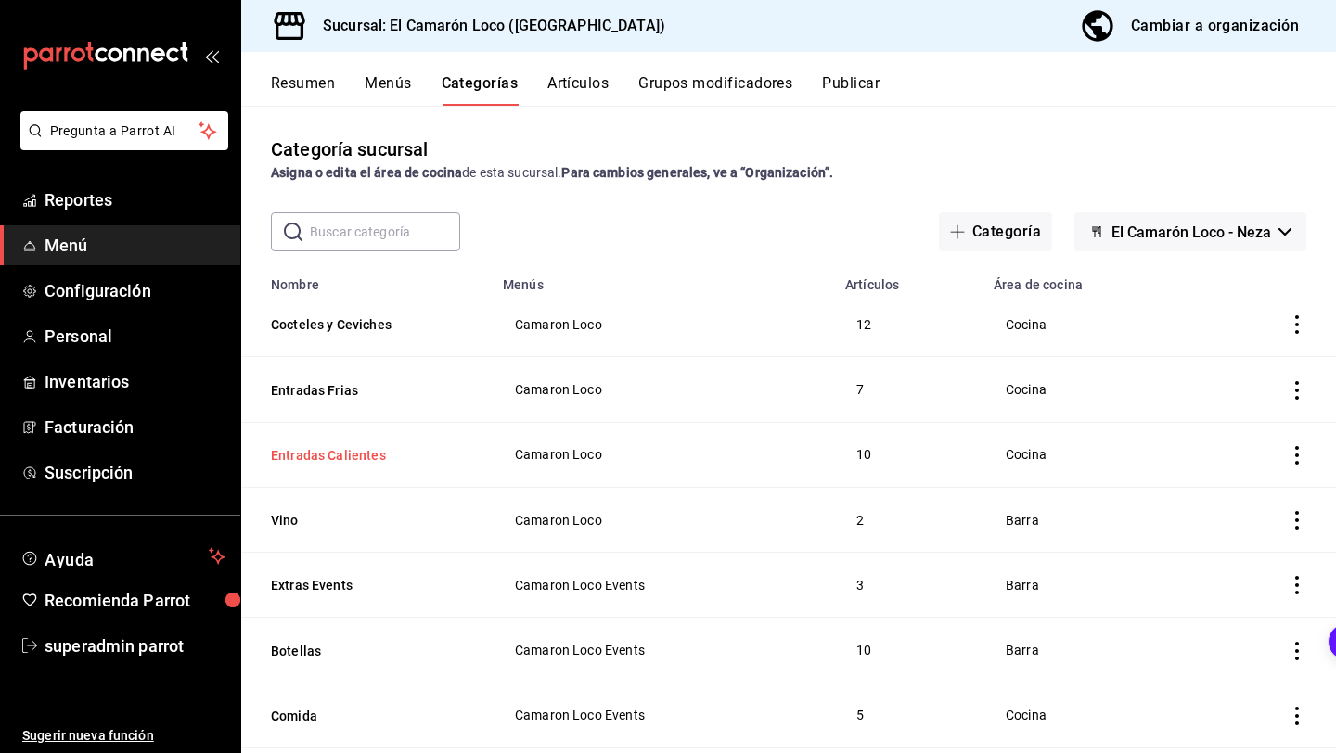
click at [333, 446] on button "Entradas Calientes" at bounding box center [364, 455] width 186 height 19
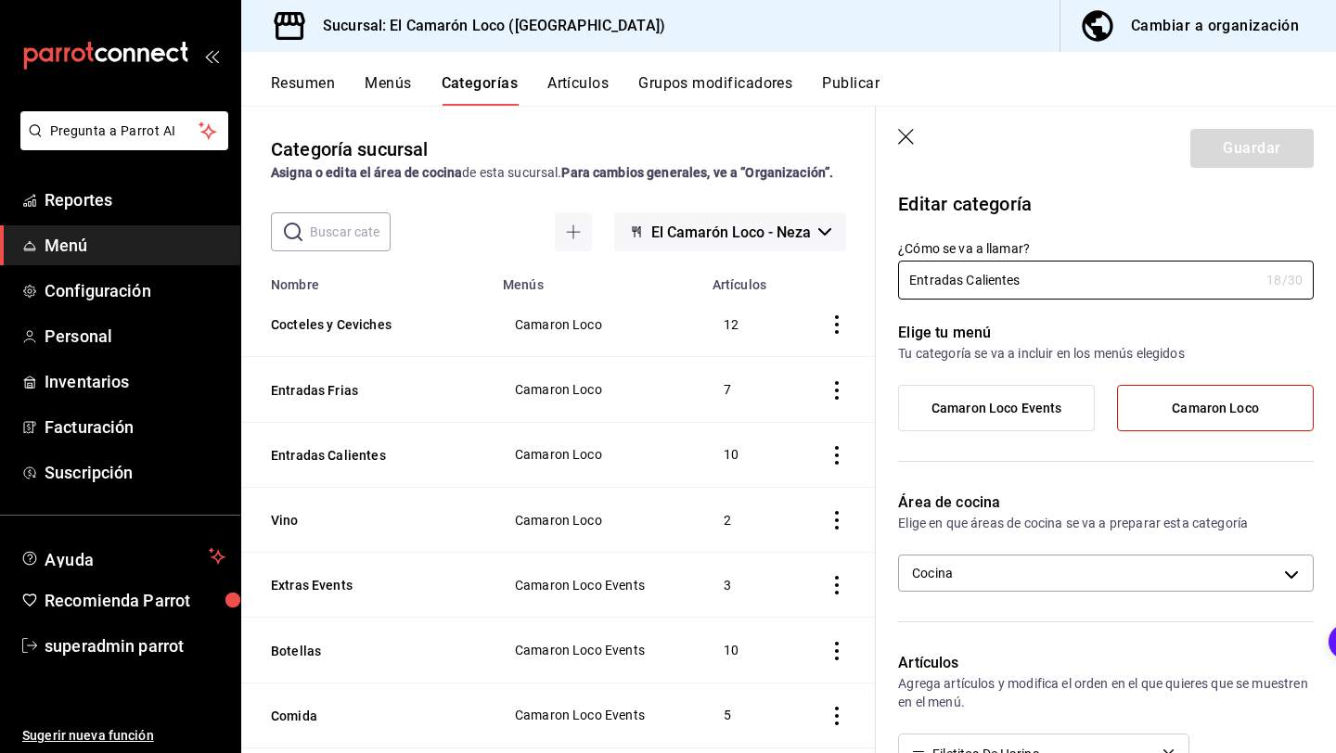
click at [907, 132] on icon "button" at bounding box center [907, 138] width 19 height 19
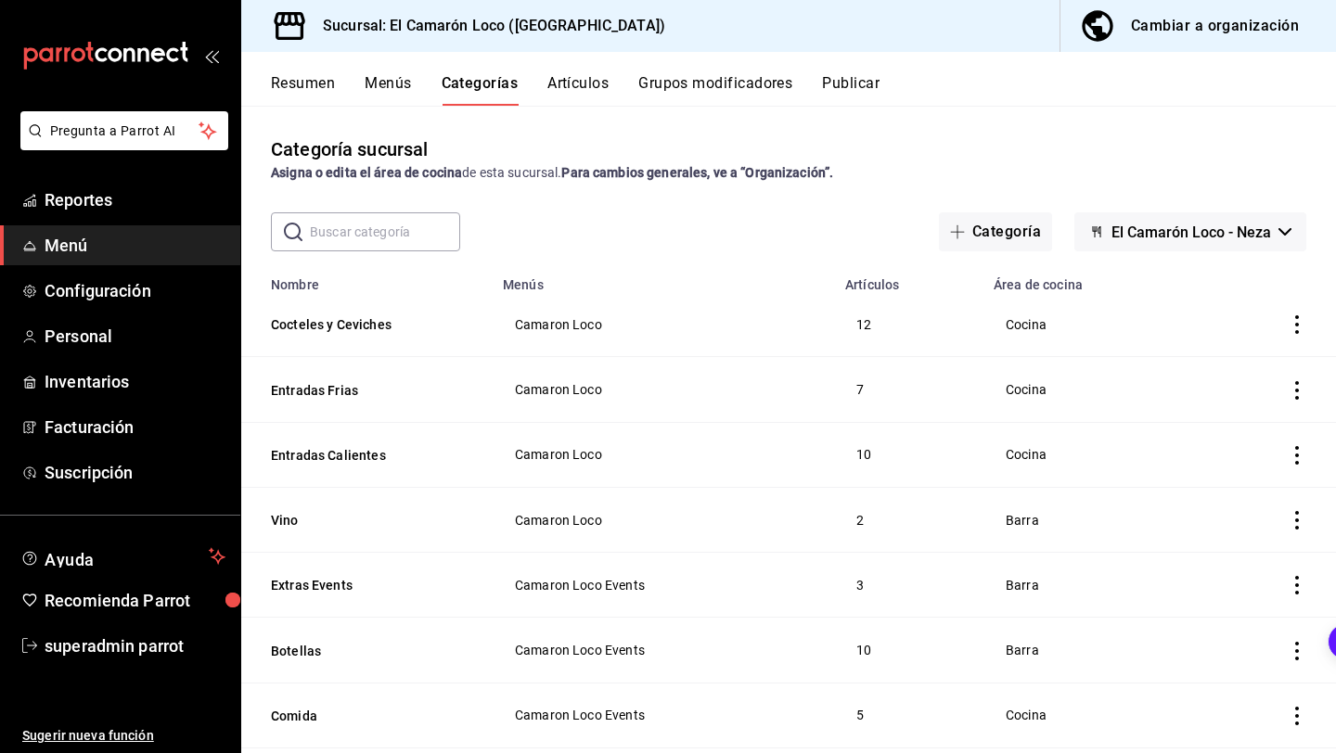
click at [592, 91] on button "Artículos" at bounding box center [577, 90] width 61 height 32
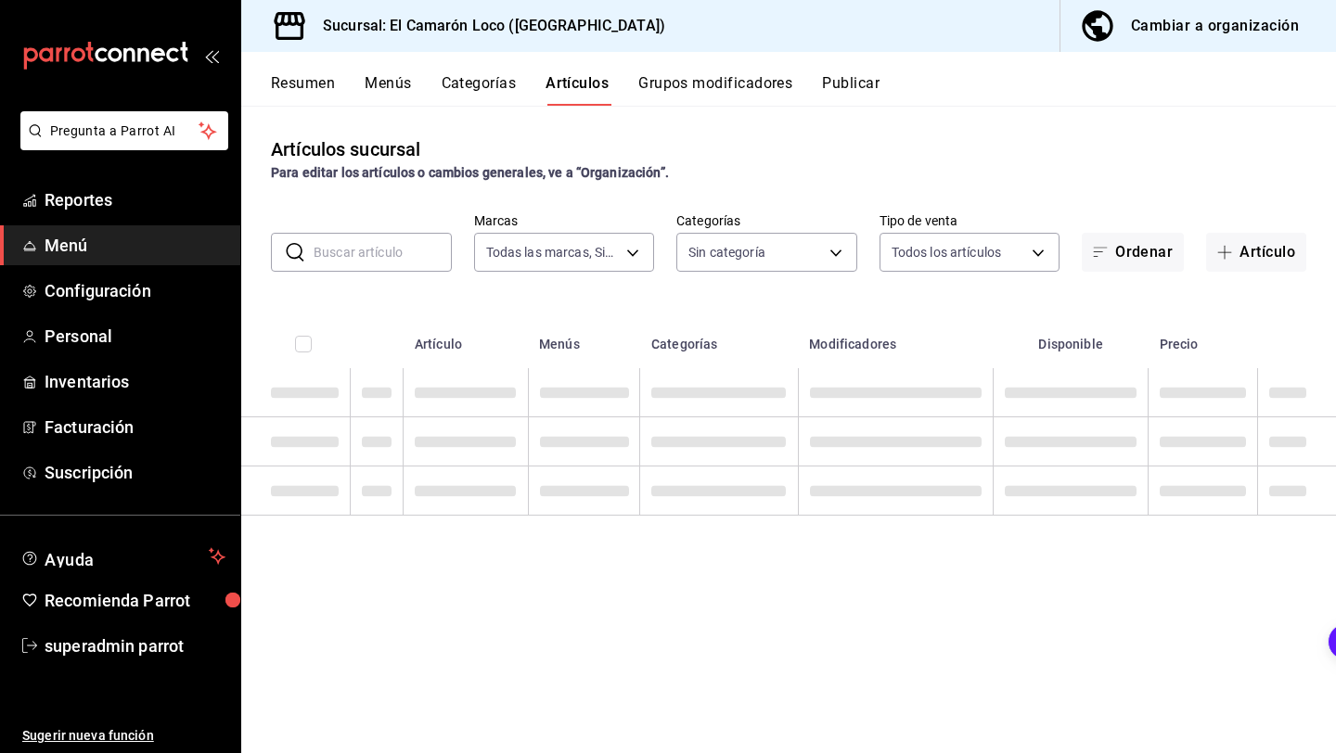
type input "84539b57-ac19-4bc7-993b-d744aa7824cb"
type input "8ad626e9-23f7-4e52-99dc-94a548136757,040de04e-853d-4a0a-94cc-1911e6ad6812,9b2ab…"
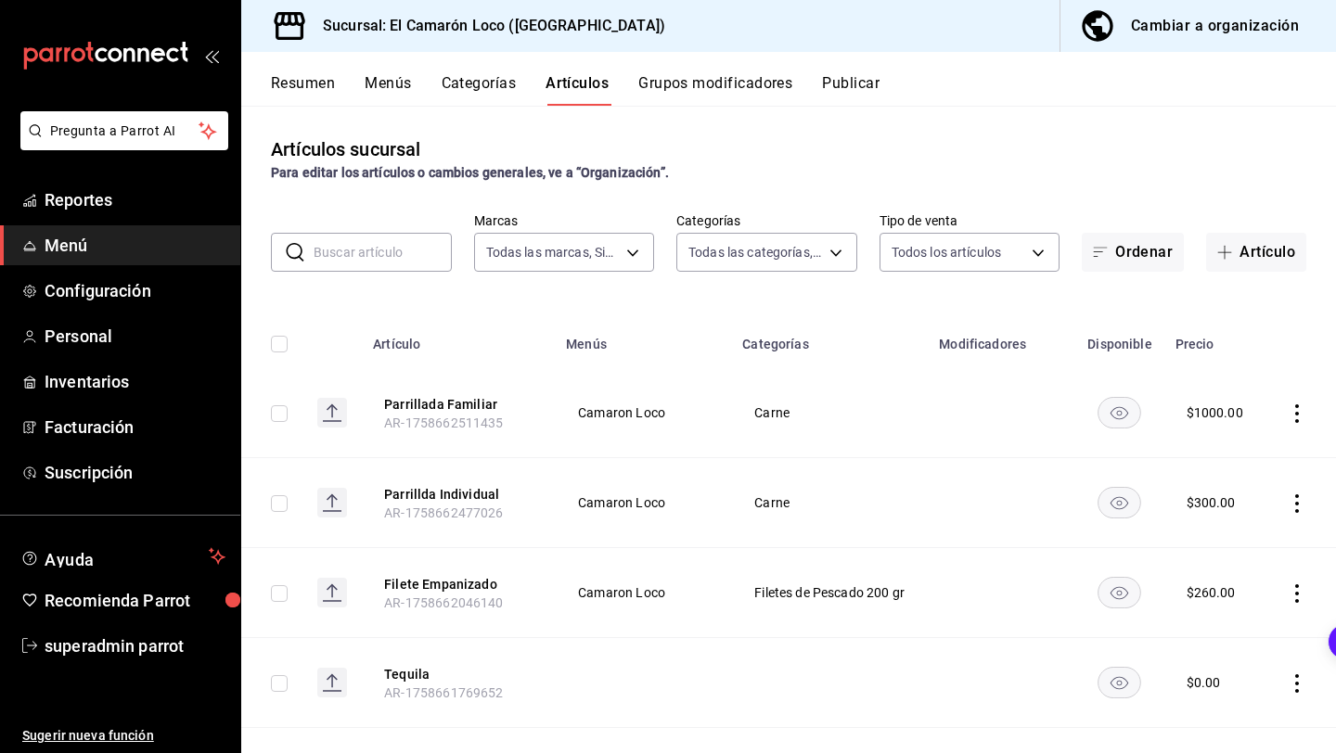
click at [366, 247] on input "text" at bounding box center [383, 252] width 138 height 37
click at [433, 177] on strong "Para editar los artículos o cambios generales, ve a “Organización”." at bounding box center [470, 172] width 398 height 15
click at [379, 253] on input "text" at bounding box center [383, 252] width 138 height 37
click at [462, 198] on div "Artículos sucursal Para editar los artículos o cambios generales, ve a “Organiz…" at bounding box center [788, 429] width 1095 height 647
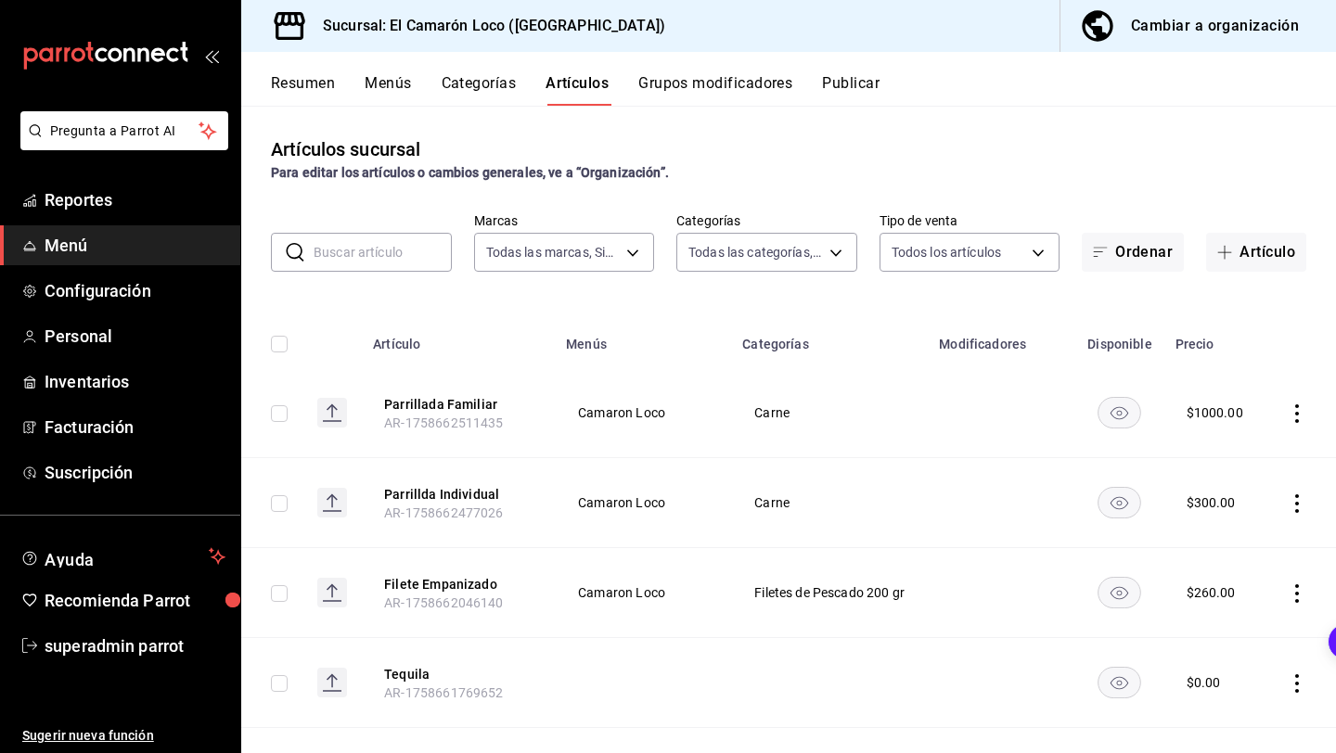
click at [383, 258] on input "text" at bounding box center [383, 252] width 138 height 37
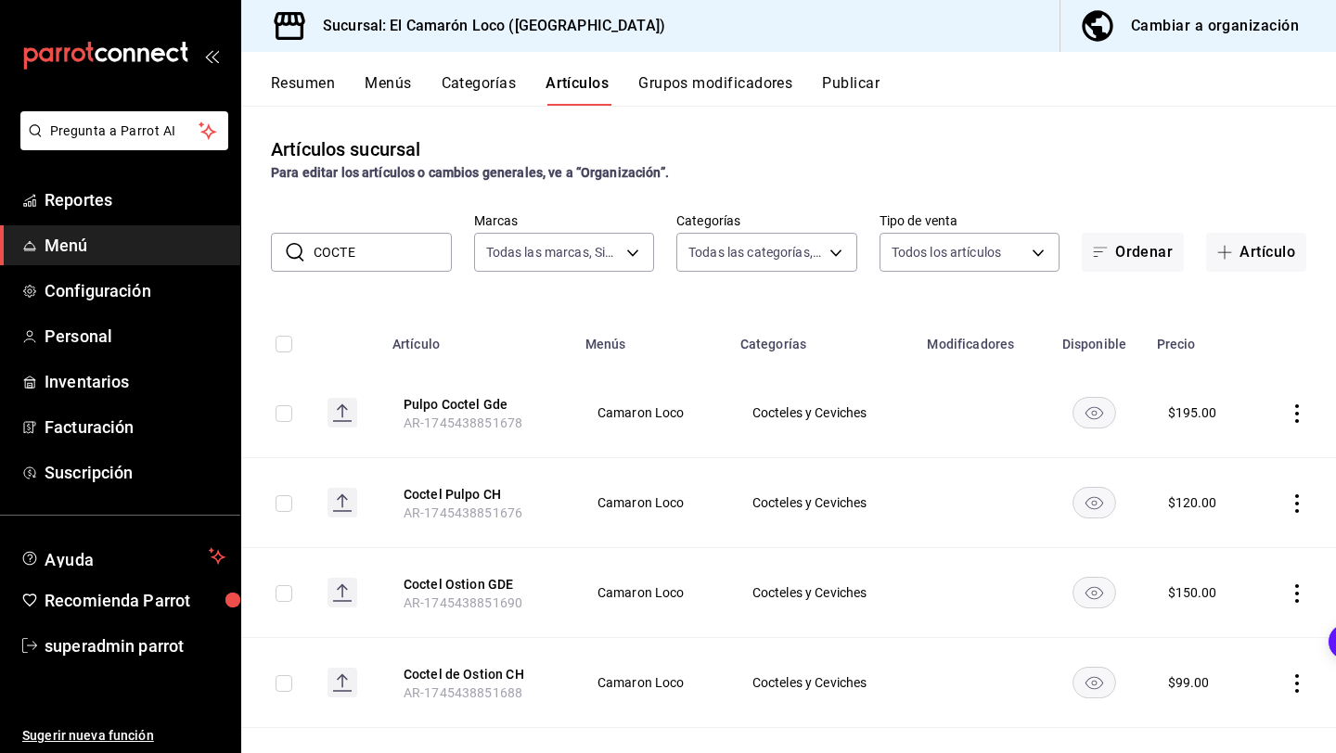
type input "coctel"
click at [515, 404] on button "Pulpo Coctel Gde" at bounding box center [478, 404] width 148 height 19
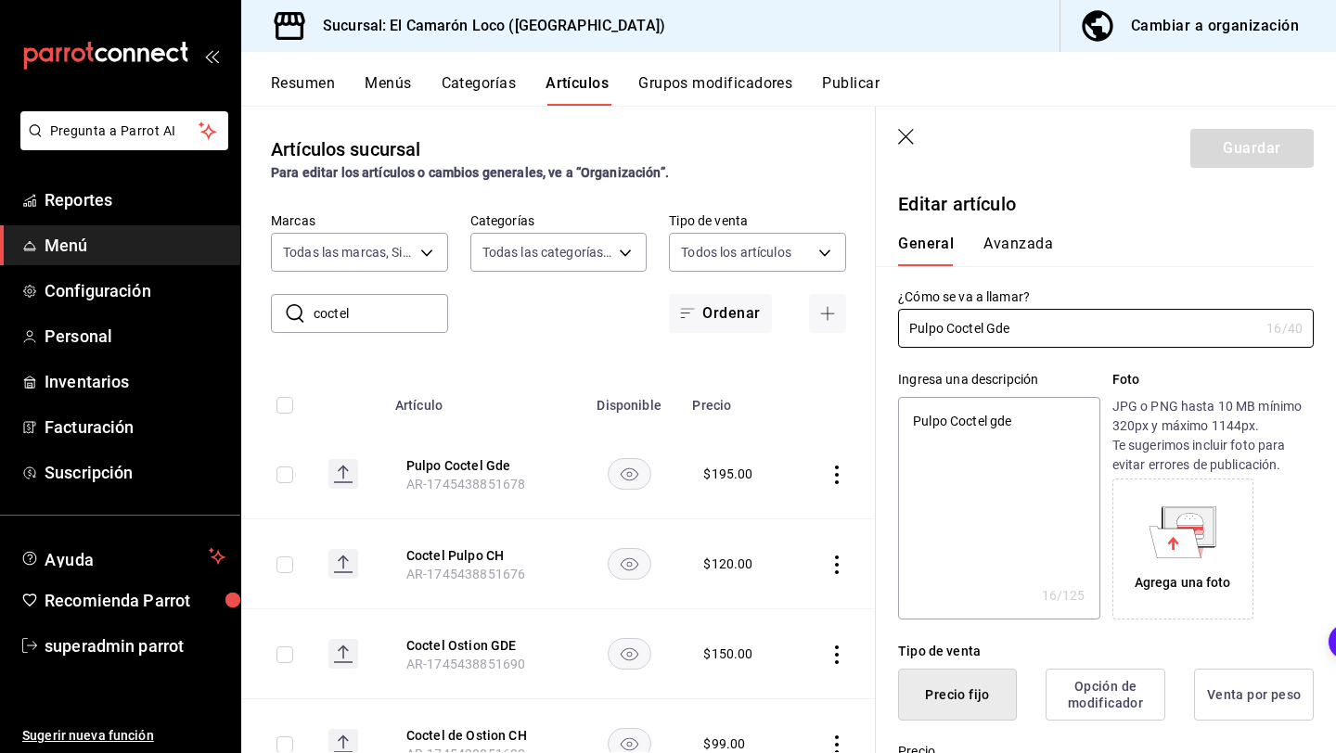
type textarea "x"
type input "$195.00"
click at [908, 132] on icon "button" at bounding box center [907, 138] width 19 height 19
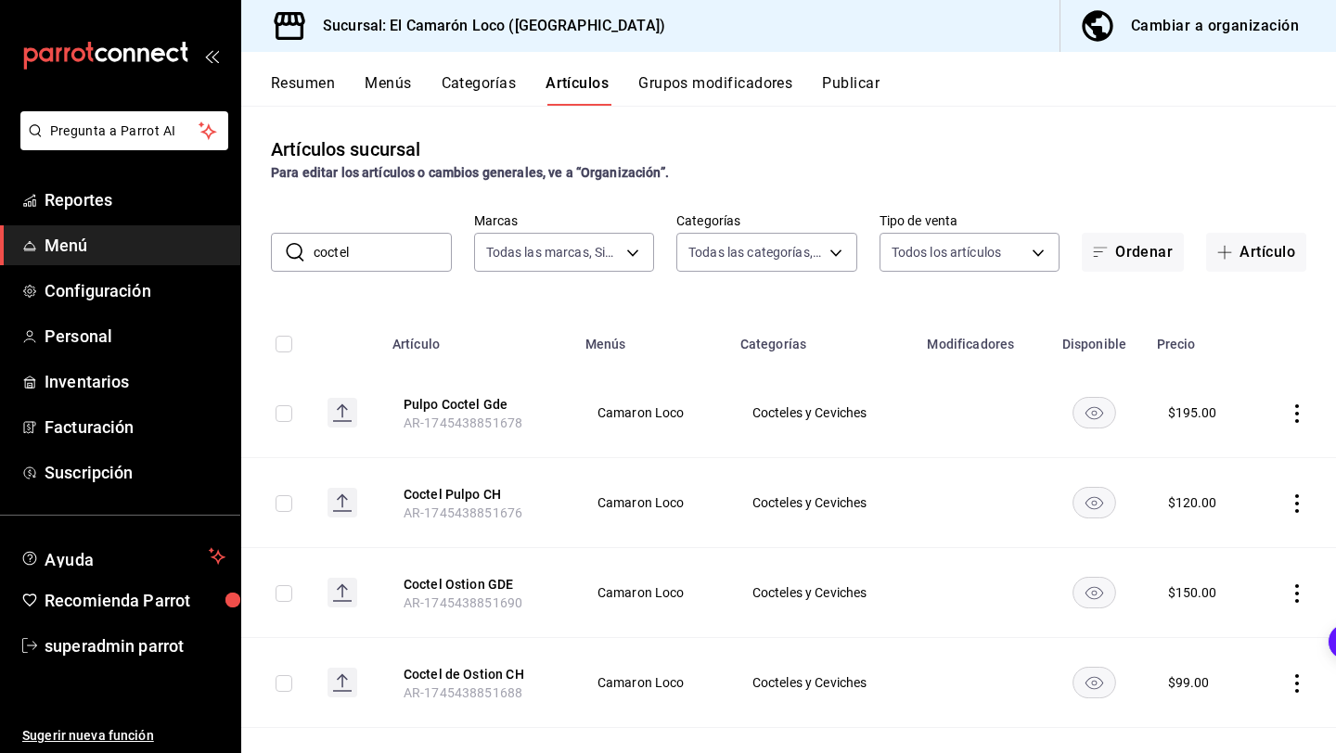
click at [472, 84] on button "Categorías" at bounding box center [479, 90] width 75 height 32
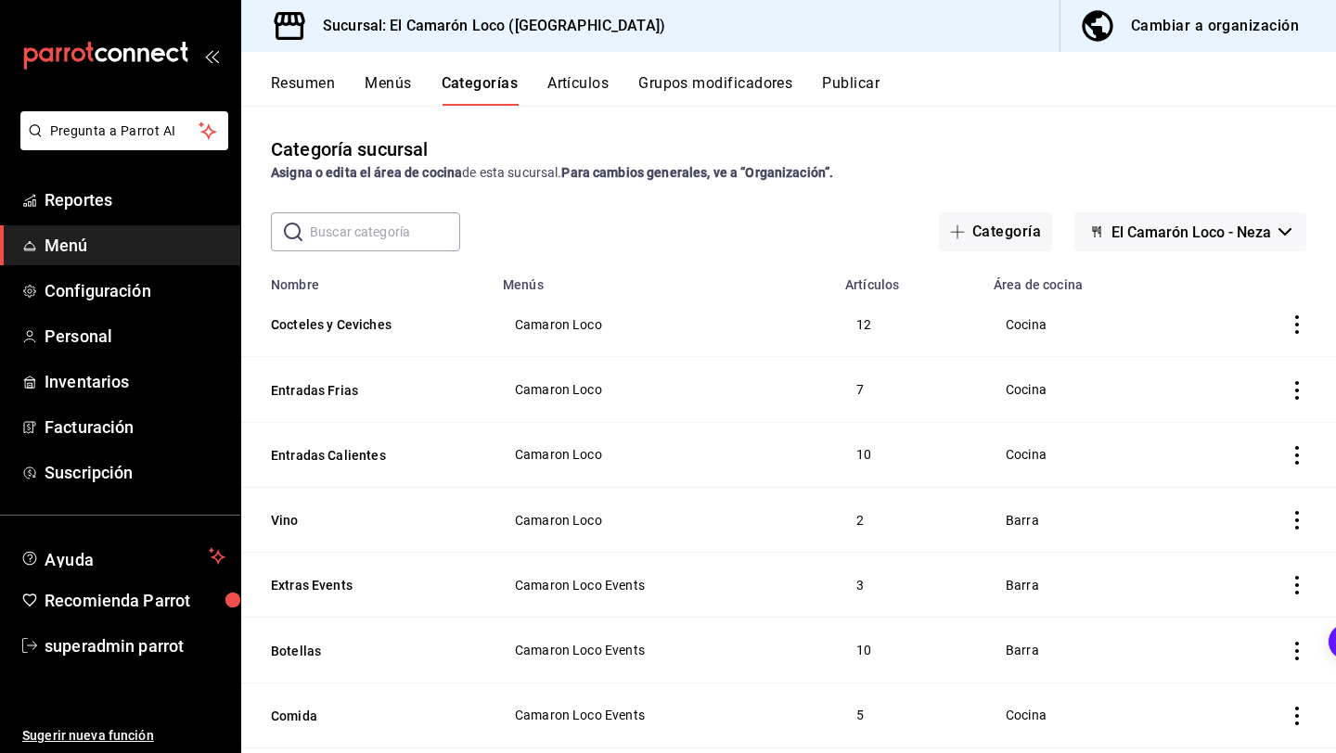
scroll to position [14, 0]
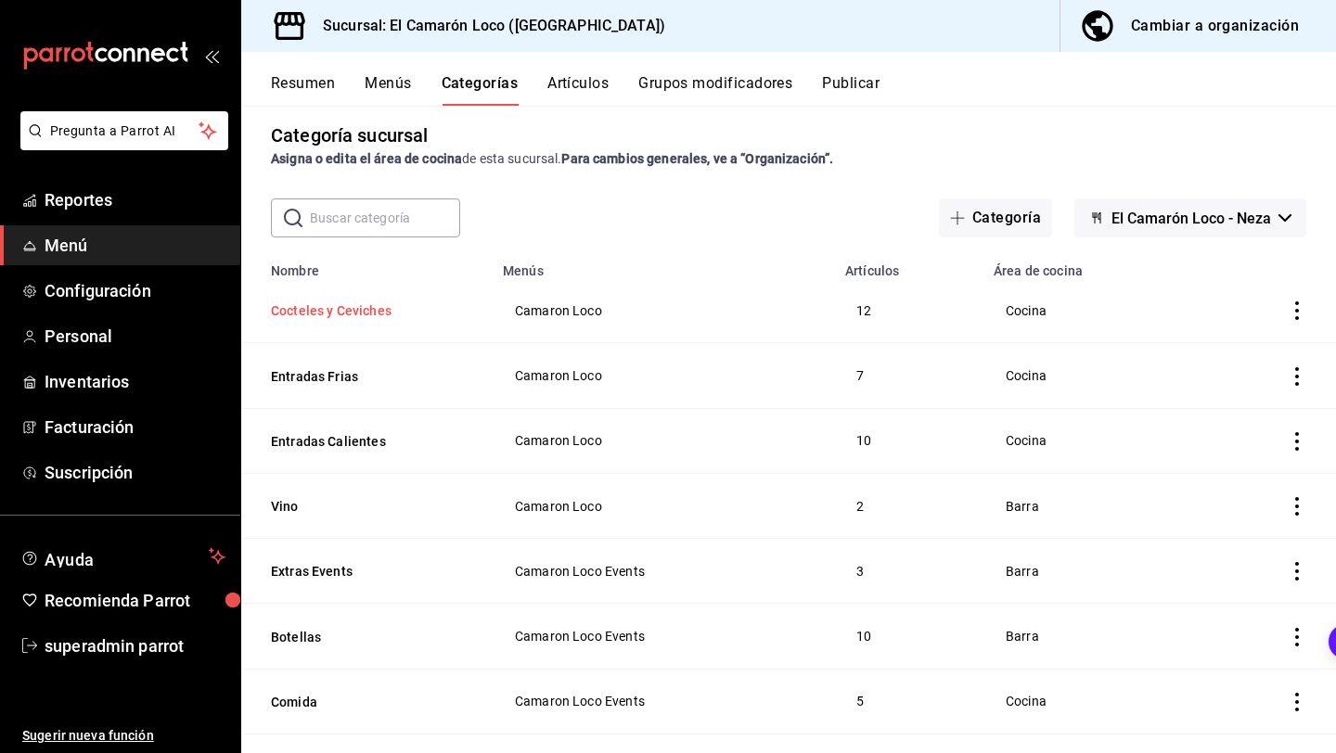
click at [374, 312] on button "Cocteles y Ceviches" at bounding box center [364, 311] width 186 height 19
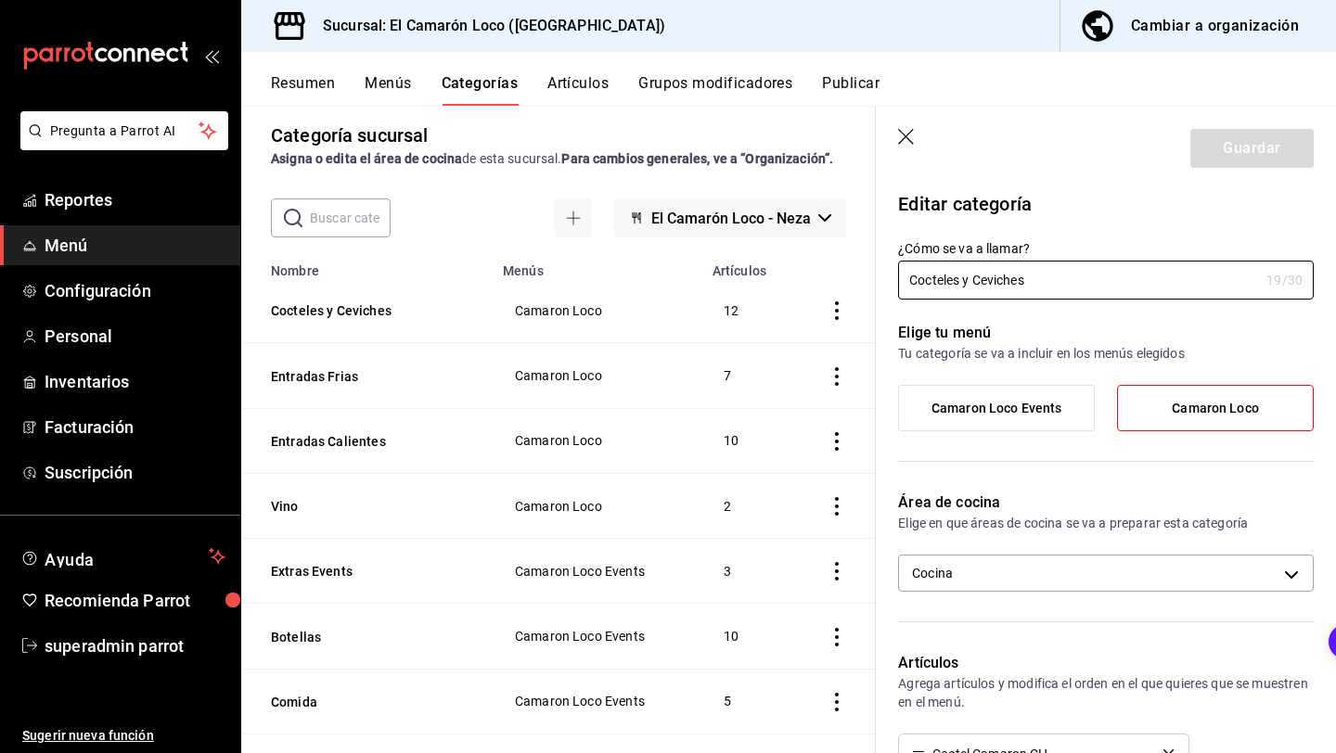
scroll to position [87, 0]
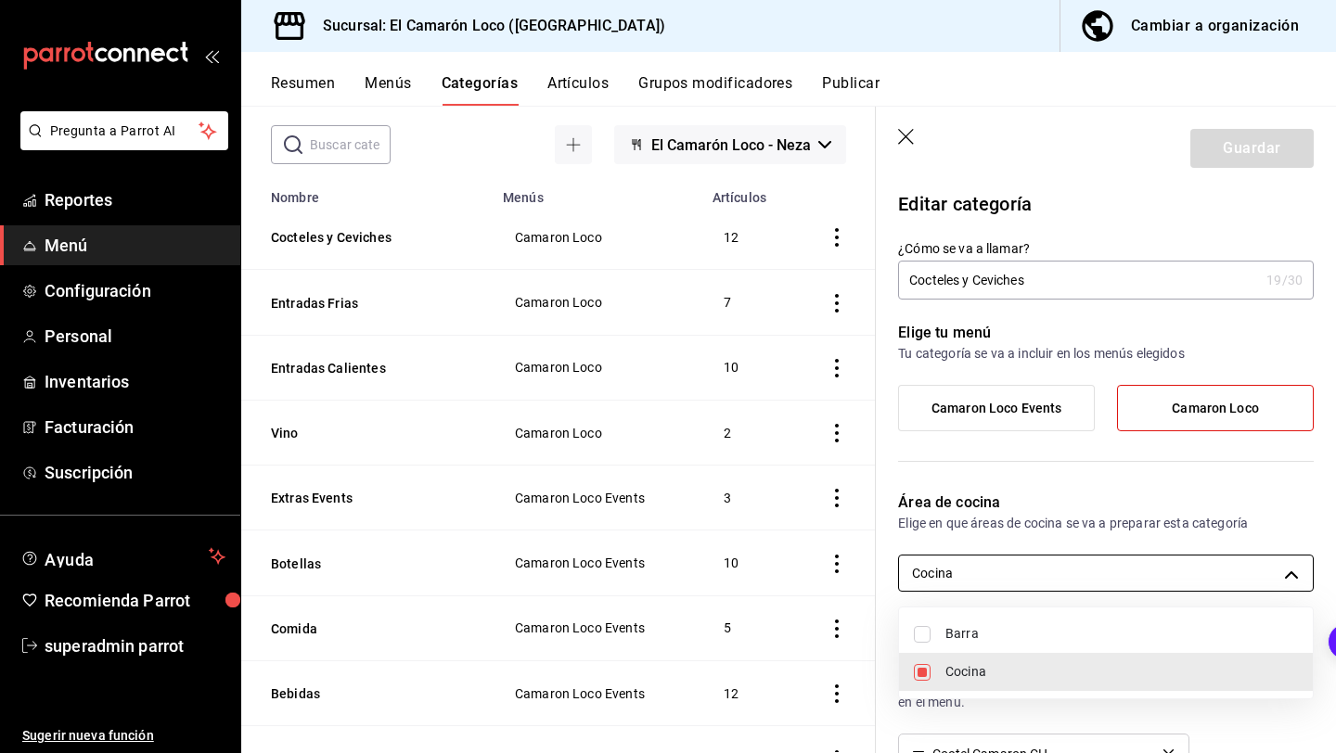
click at [983, 558] on body "Pregunta a Parrot AI Reportes Menú Configuración Personal Inventarios Facturaci…" at bounding box center [668, 376] width 1336 height 753
click at [969, 667] on span "Cocina" at bounding box center [1121, 671] width 353 height 19
checkbox input "false"
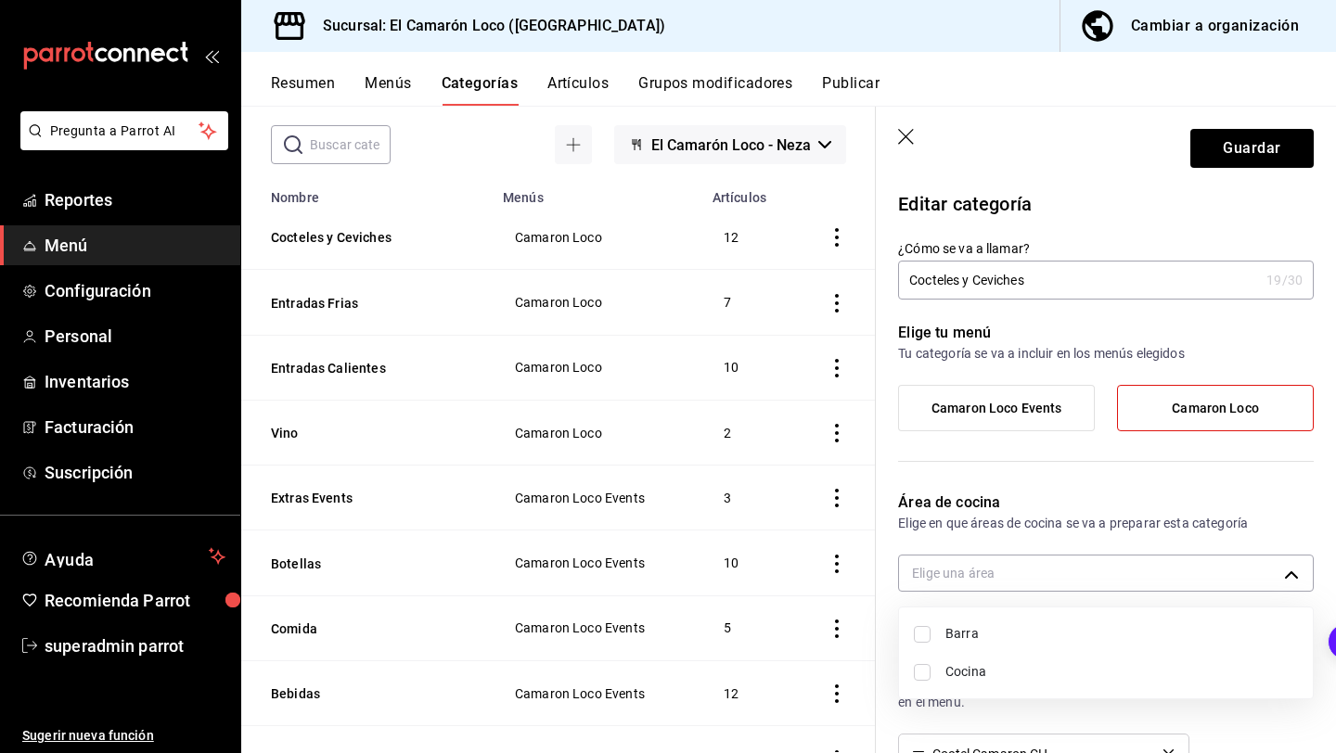
click at [1267, 163] on div at bounding box center [668, 376] width 1336 height 753
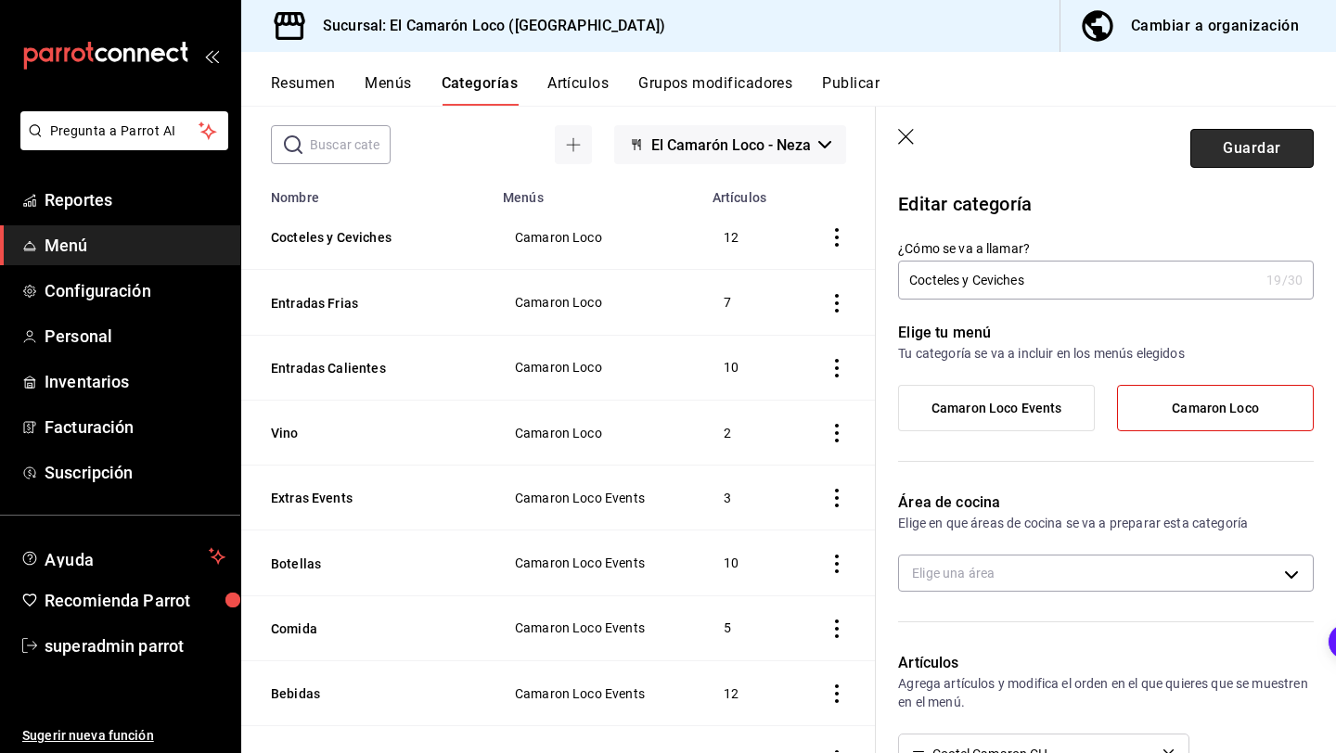
click at [1267, 142] on button "Guardar" at bounding box center [1251, 148] width 123 height 39
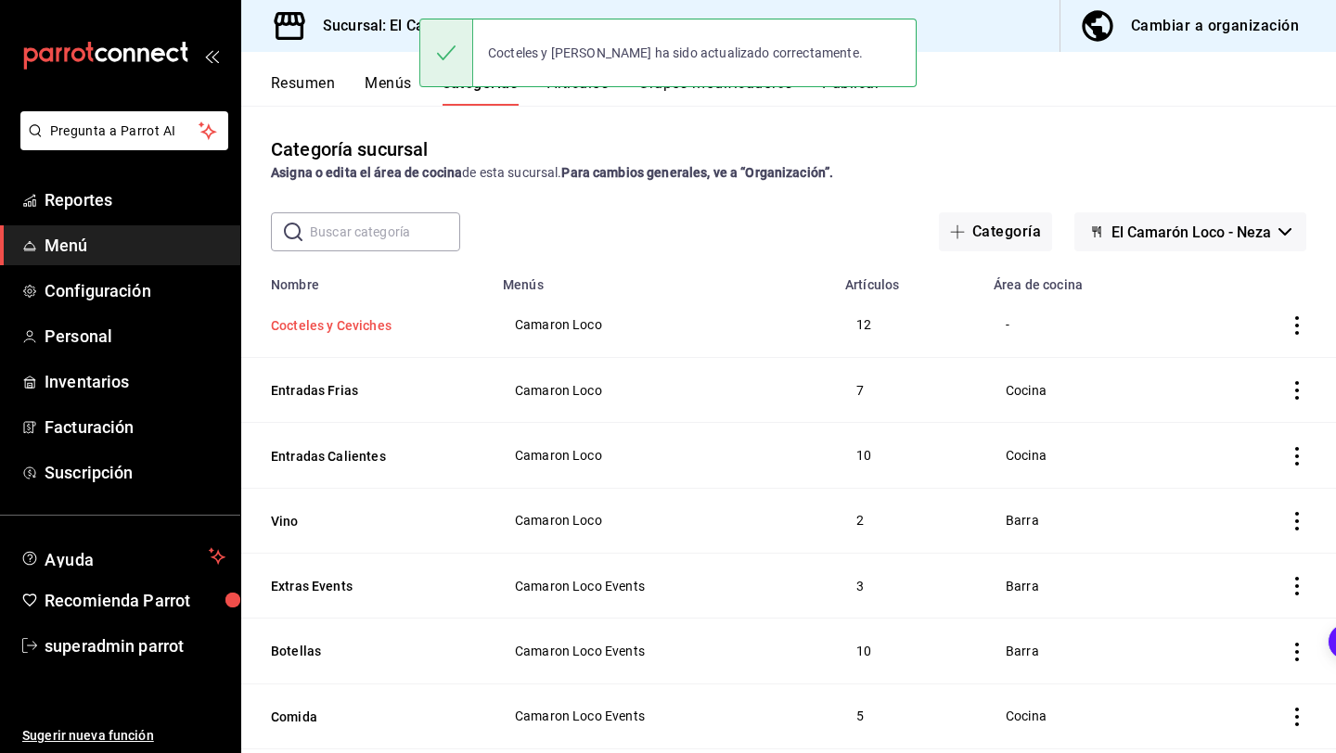
click at [397, 318] on button "Cocteles y Ceviches" at bounding box center [364, 325] width 186 height 19
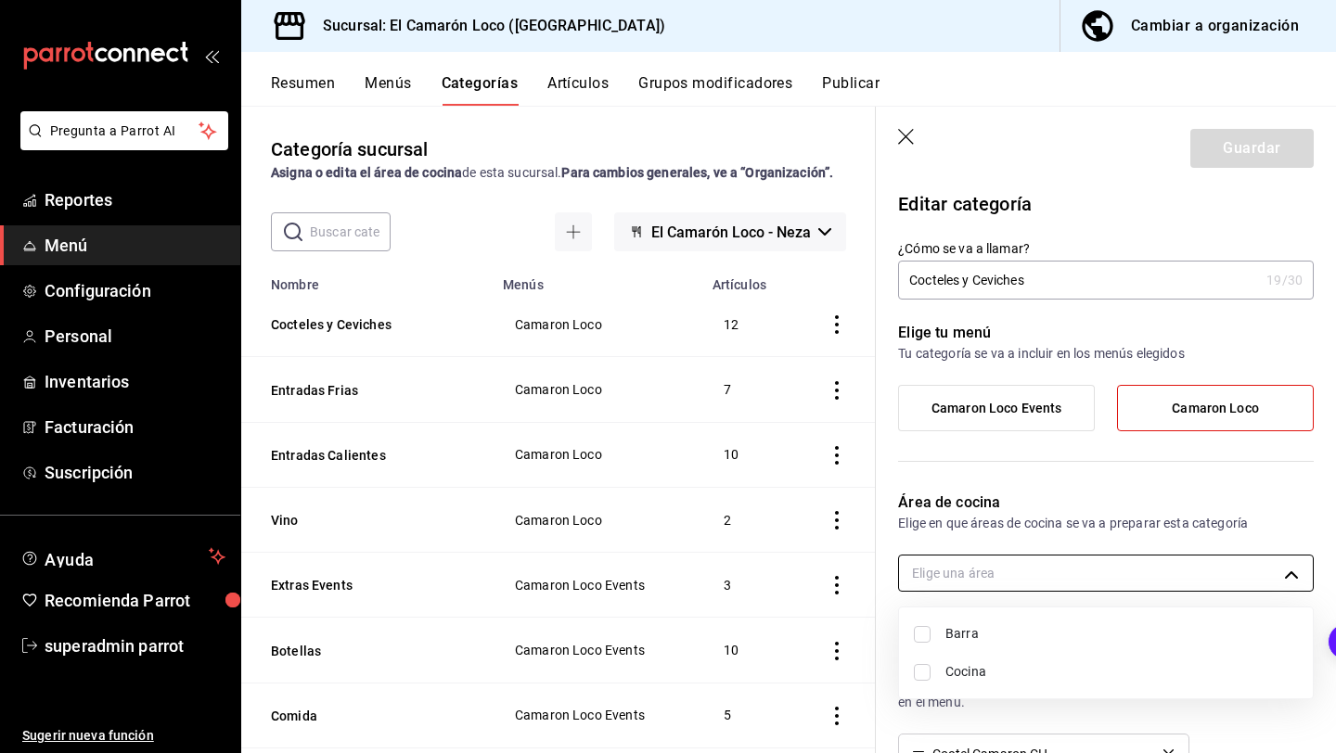
click at [1019, 565] on body "Pregunta a Parrot AI Reportes Menú Configuración Personal Inventarios Facturaci…" at bounding box center [668, 376] width 1336 height 753
click at [956, 671] on span "Cocina" at bounding box center [1121, 671] width 353 height 19
type input "0fed2030-fef9-456c-8f06-d3d954787f42"
checkbox input "true"
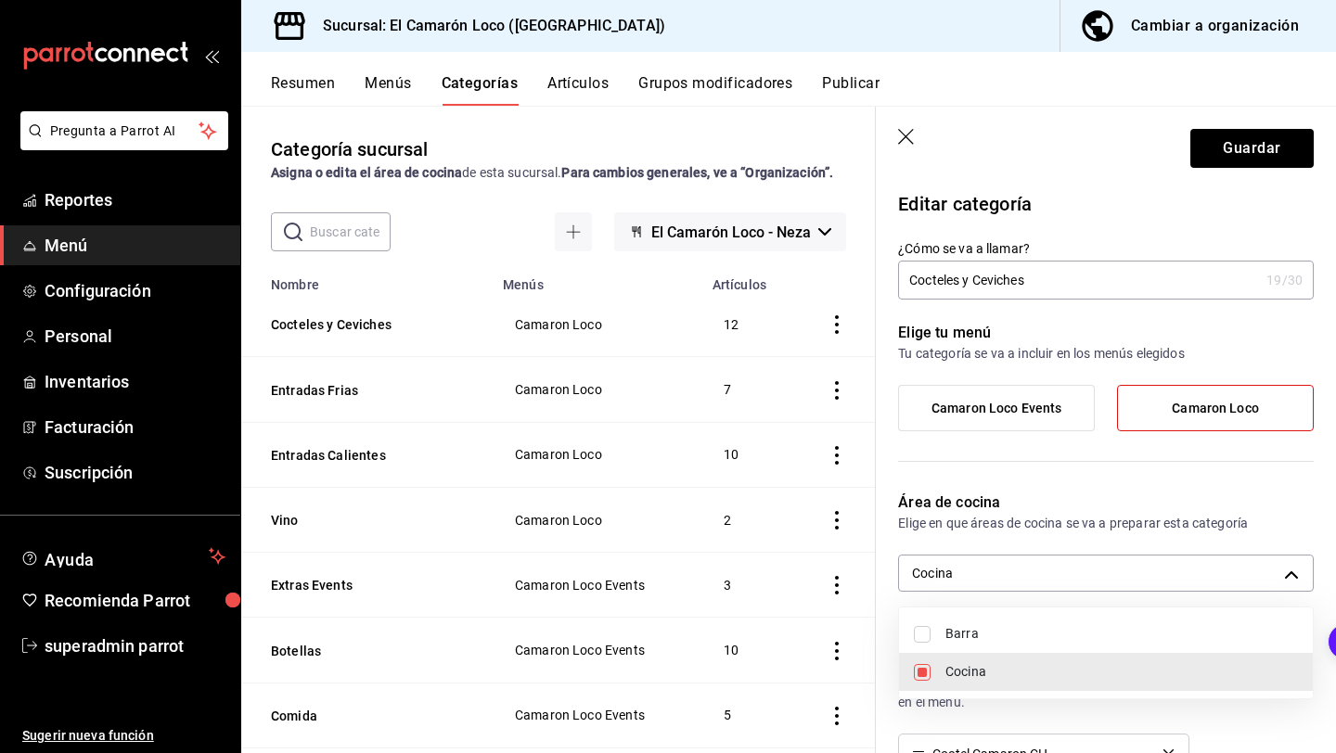
click at [1252, 159] on div at bounding box center [668, 376] width 1336 height 753
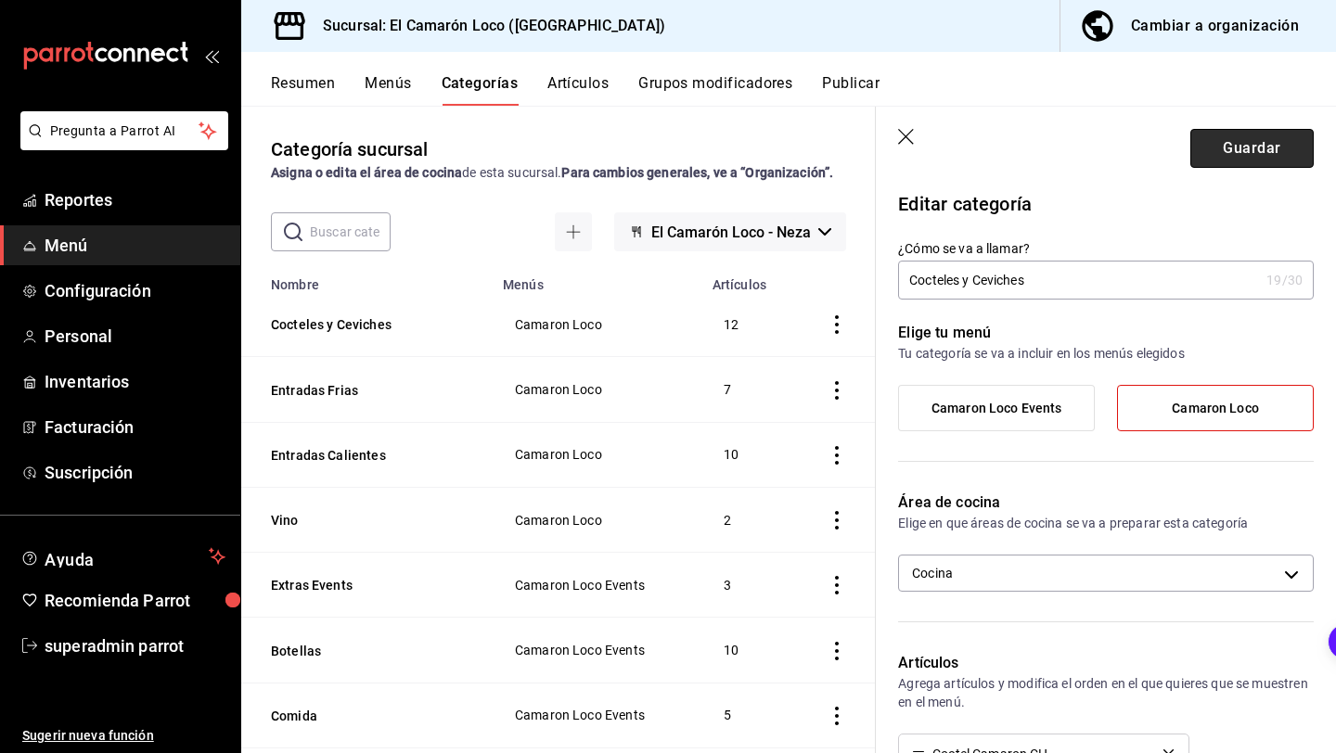
click at [1252, 154] on button "Guardar" at bounding box center [1251, 148] width 123 height 39
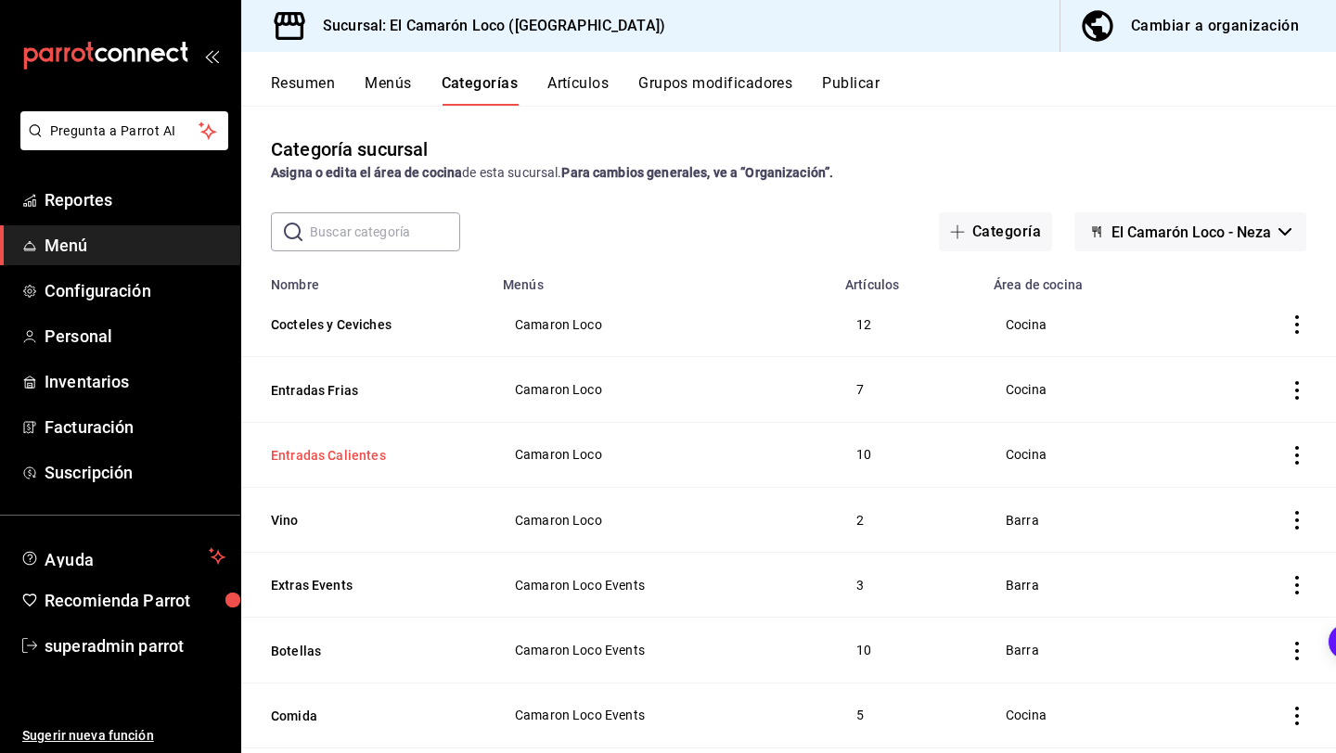
click at [317, 450] on button "Entradas Calientes" at bounding box center [364, 455] width 186 height 19
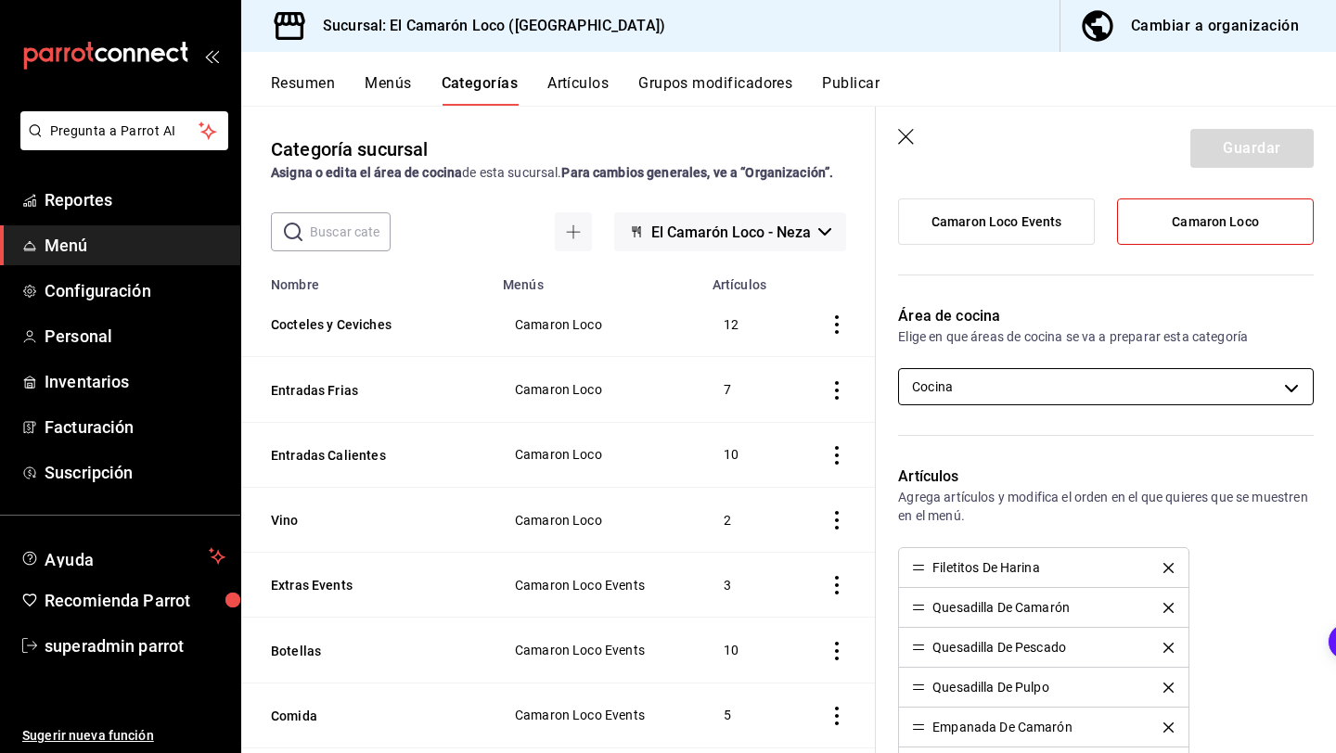
scroll to position [188, 0]
click at [1034, 390] on body "Pregunta a Parrot AI Reportes Menú Configuración Personal Inventarios Facturaci…" at bounding box center [668, 376] width 1336 height 753
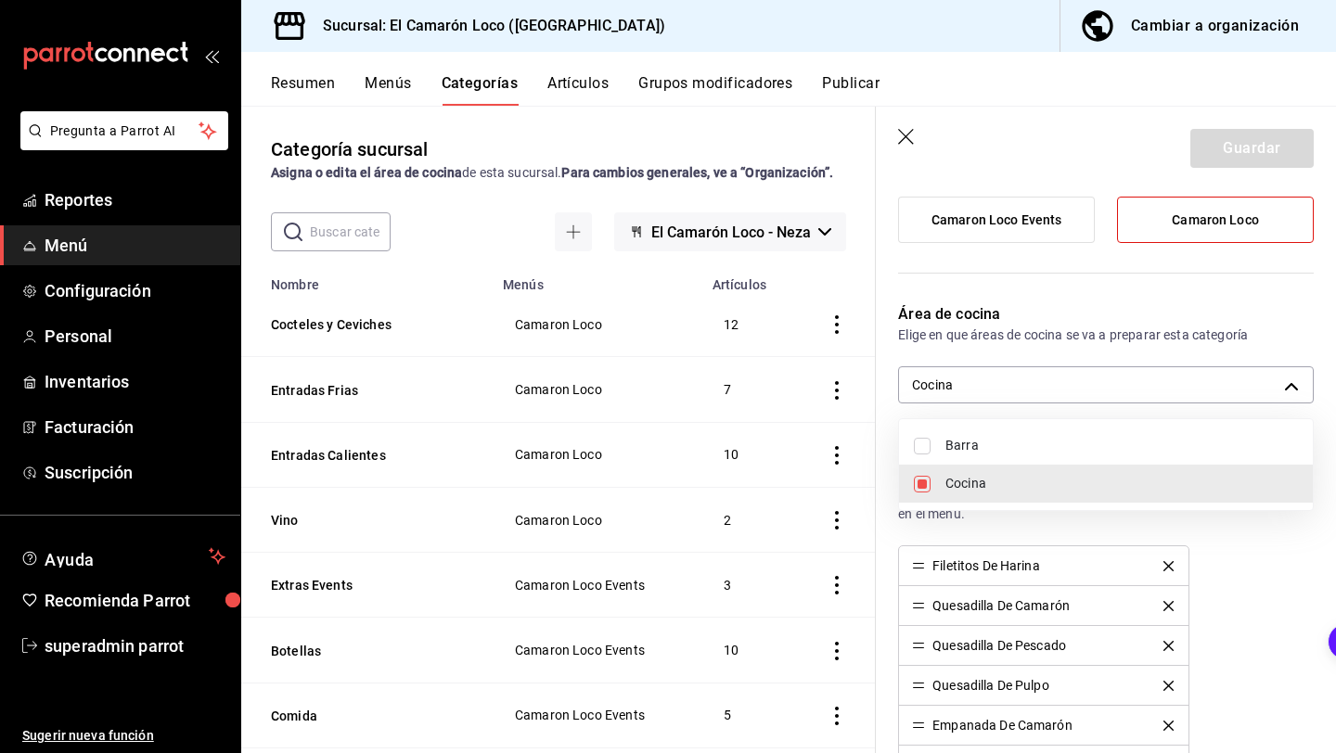
click at [995, 438] on span "Barra" at bounding box center [1121, 445] width 353 height 19
type input "0fed2030-fef9-456c-8f06-d3d954787f42,a63ba7af-9fd4-4508-a6b8-aec9949c42ca"
checkbox input "true"
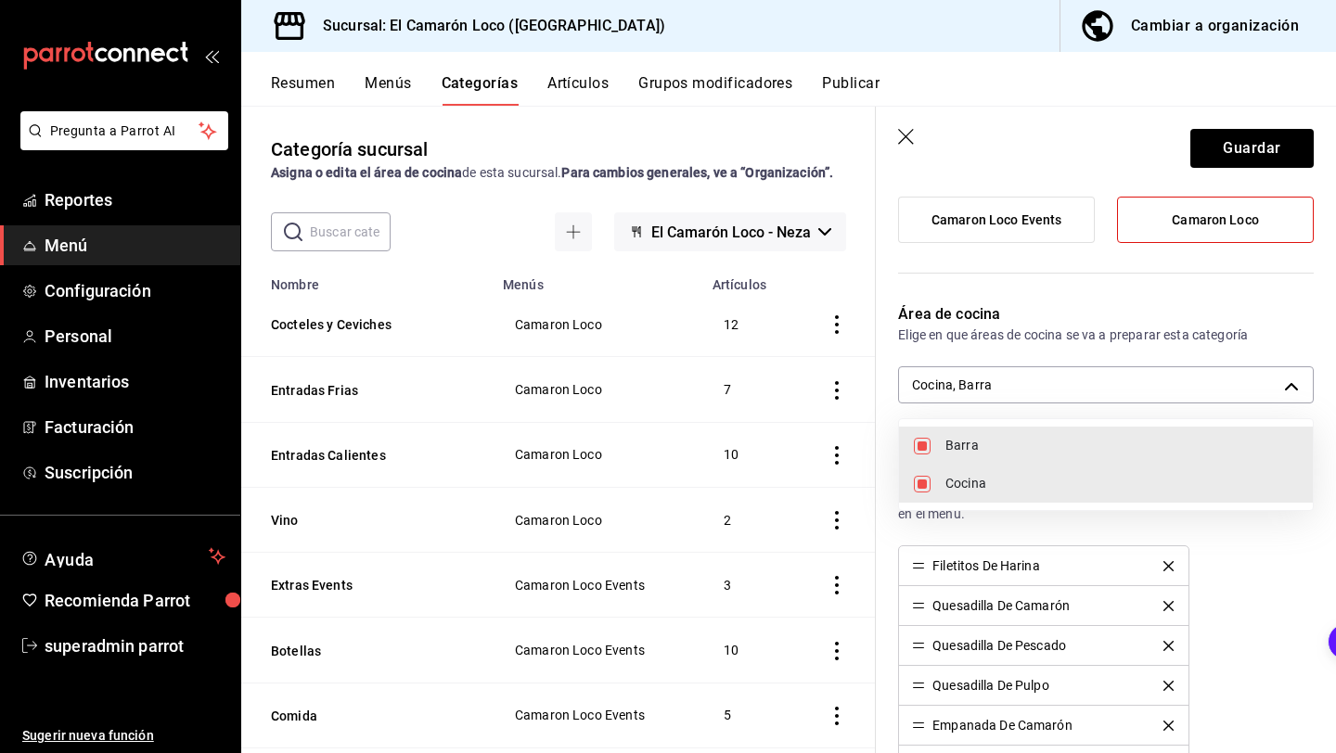
click at [1237, 145] on div at bounding box center [668, 376] width 1336 height 753
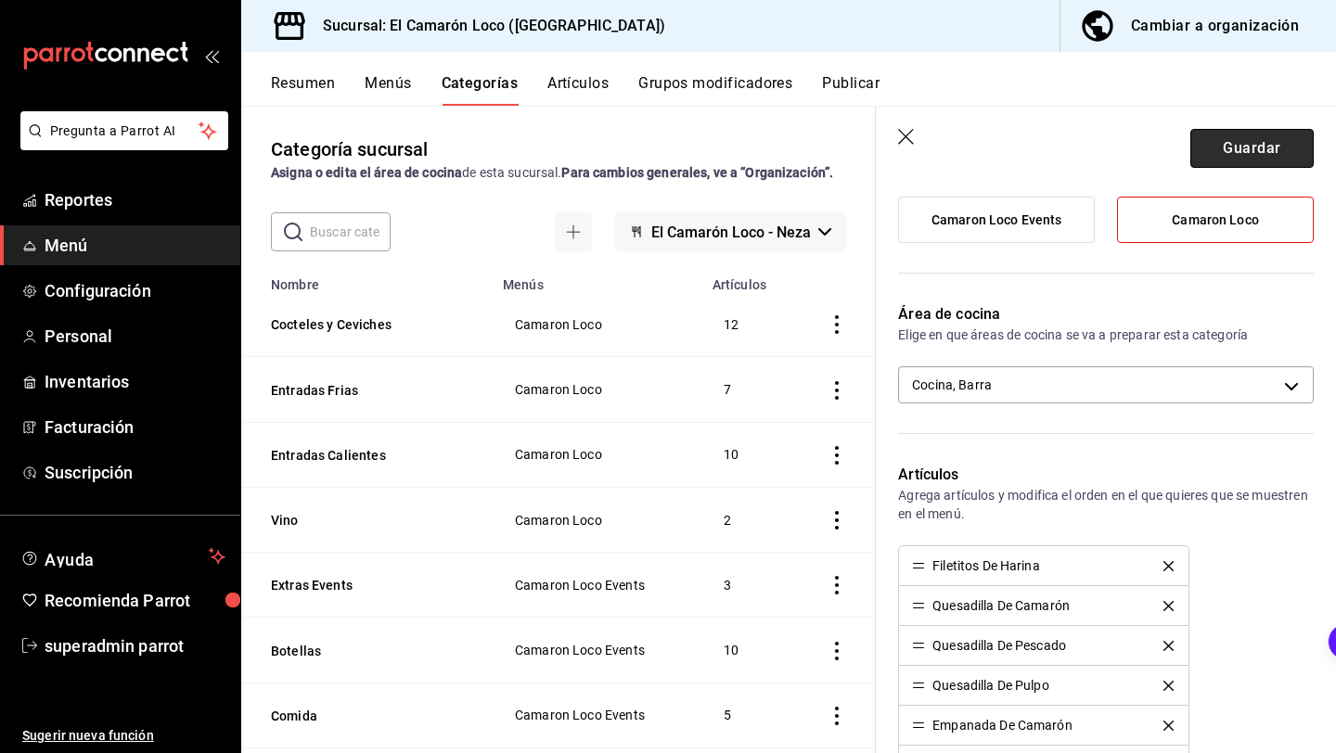
click at [1245, 134] on button "Guardar" at bounding box center [1251, 148] width 123 height 39
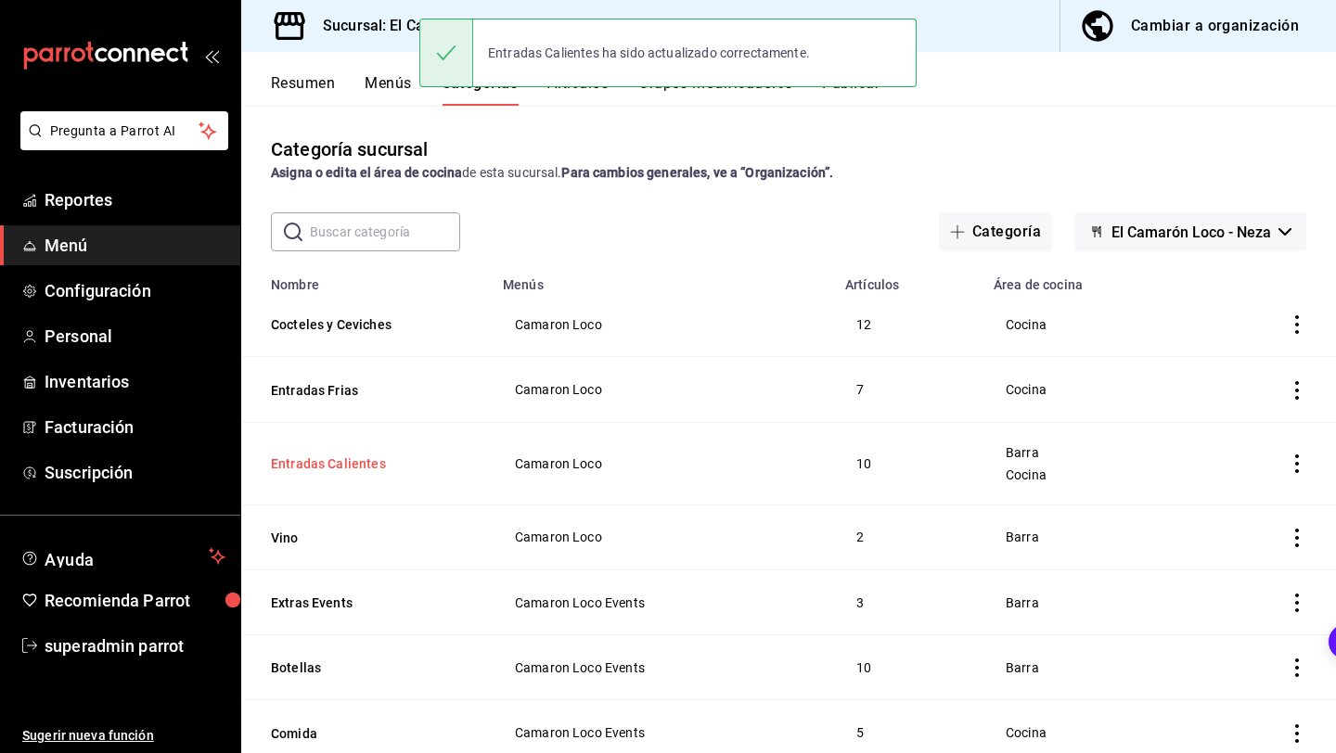
click at [320, 464] on button "Entradas Calientes" at bounding box center [364, 464] width 186 height 19
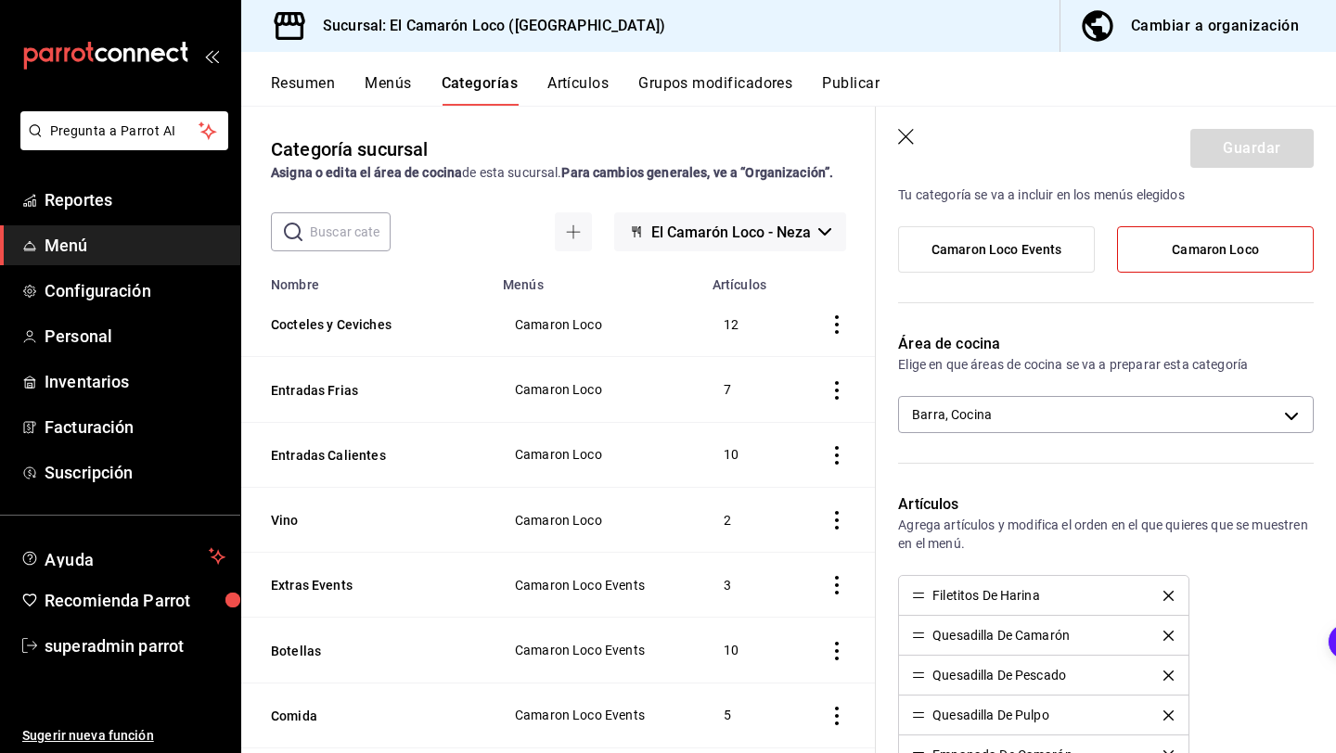
scroll to position [158, 0]
click at [1125, 396] on div "Área de cocina Elige en que áreas de cocina se va a preparar esta categoría Bar…" at bounding box center [1095, 392] width 438 height 160
click at [1102, 416] on body "Pregunta a Parrot AI Reportes Menú Configuración Personal Inventarios Facturaci…" at bounding box center [668, 376] width 1336 height 753
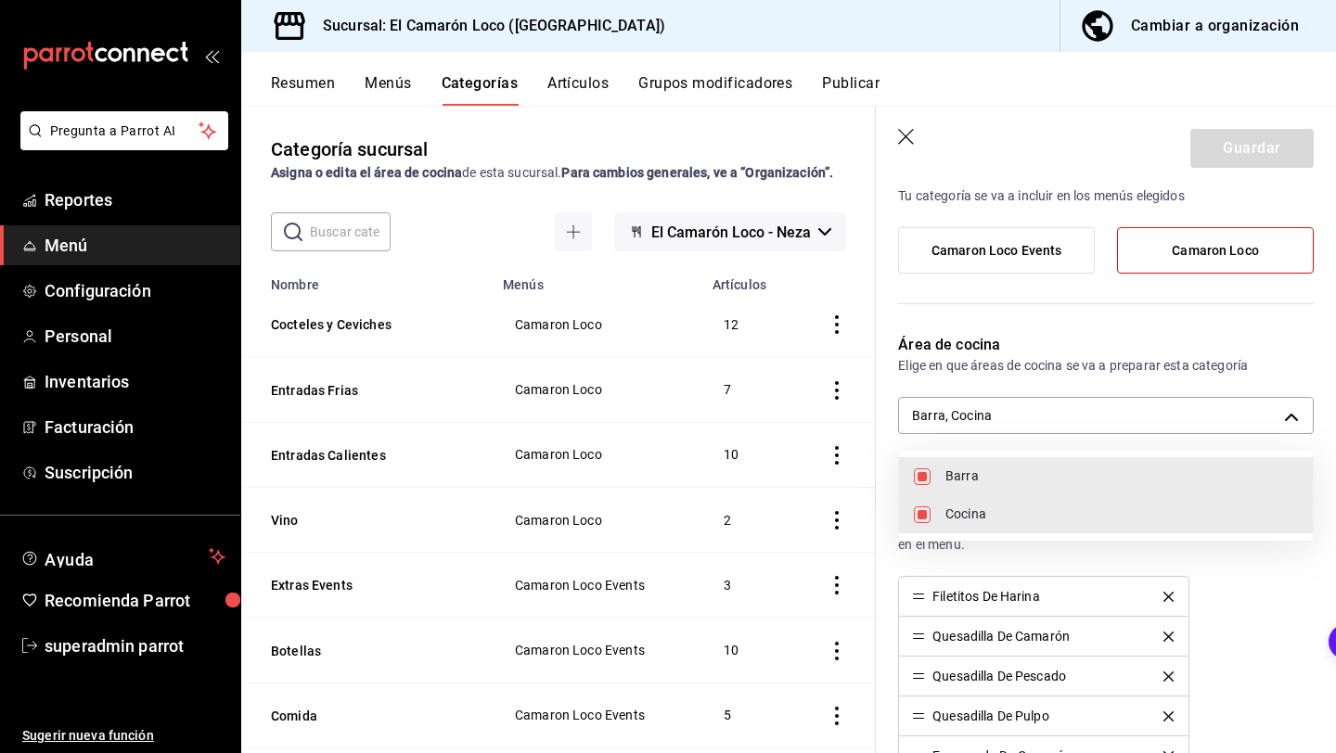
click at [1015, 470] on span "Barra" at bounding box center [1121, 476] width 353 height 19
type input "0fed2030-fef9-456c-8f06-d3d954787f42"
checkbox input "false"
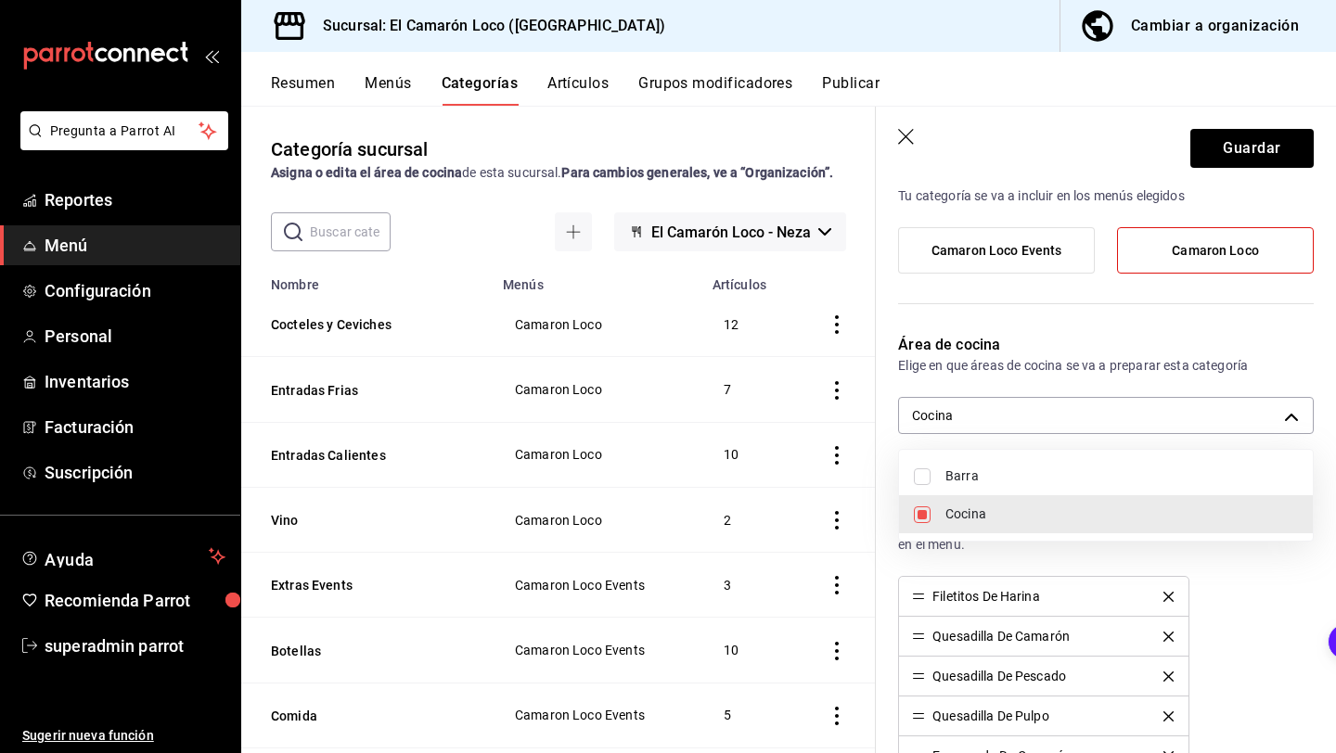
click at [1264, 152] on div at bounding box center [668, 376] width 1336 height 753
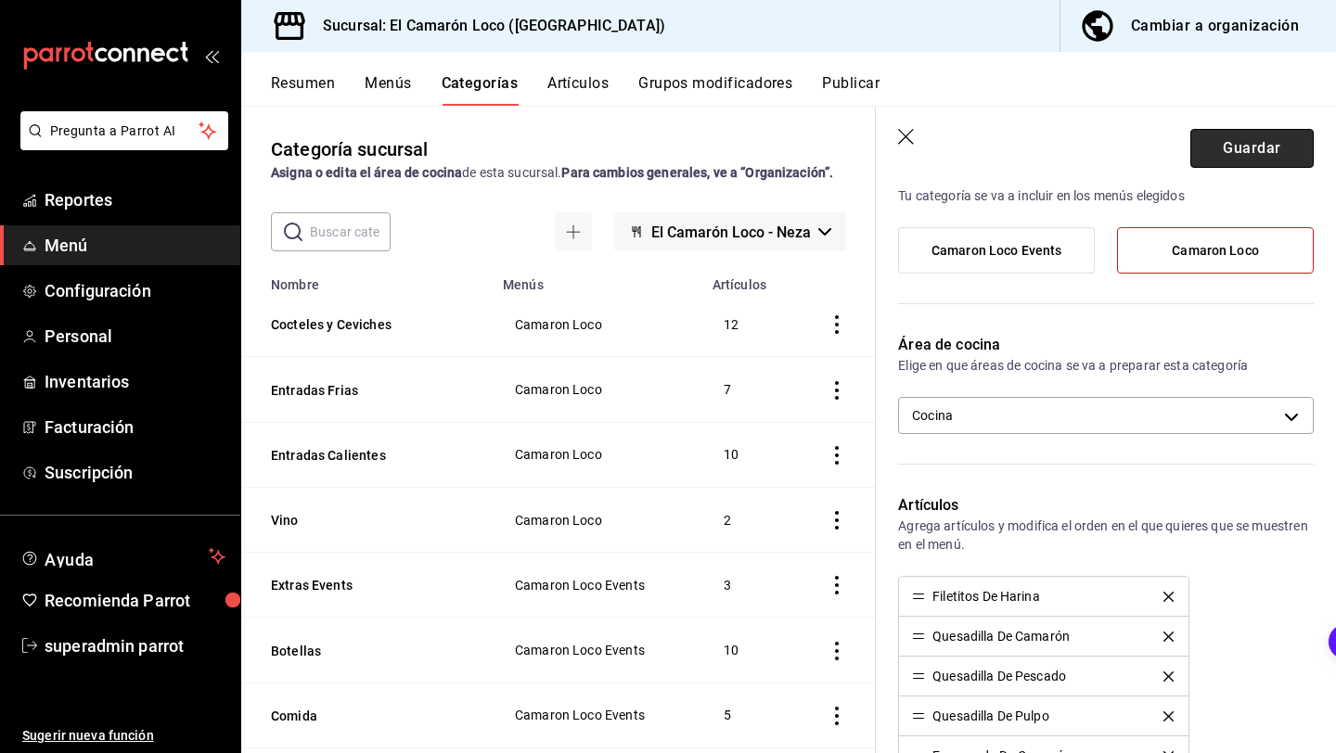
click at [1263, 146] on button "Guardar" at bounding box center [1251, 148] width 123 height 39
